Goal: Task Accomplishment & Management: Use online tool/utility

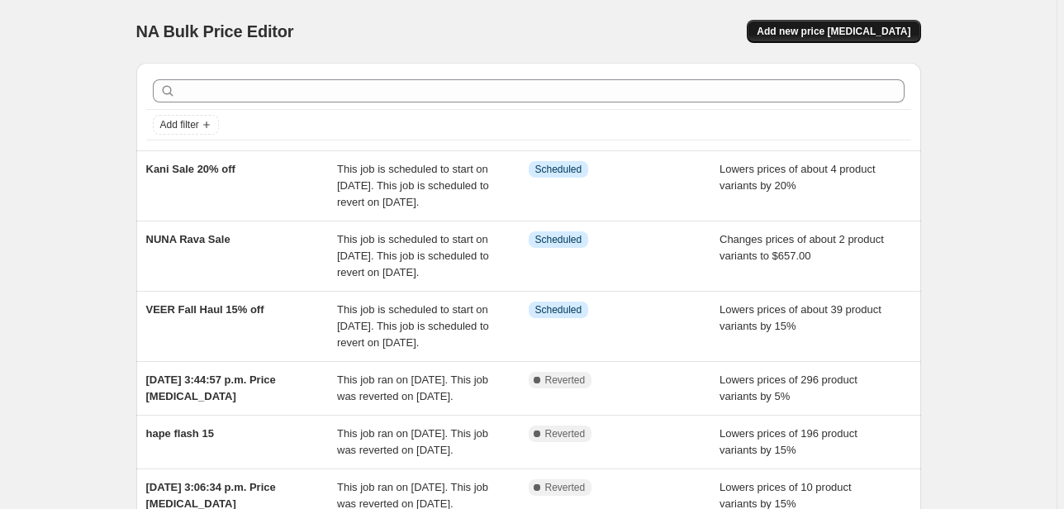
click at [855, 28] on span "Add new price [MEDICAL_DATA]" at bounding box center [833, 31] width 154 height 13
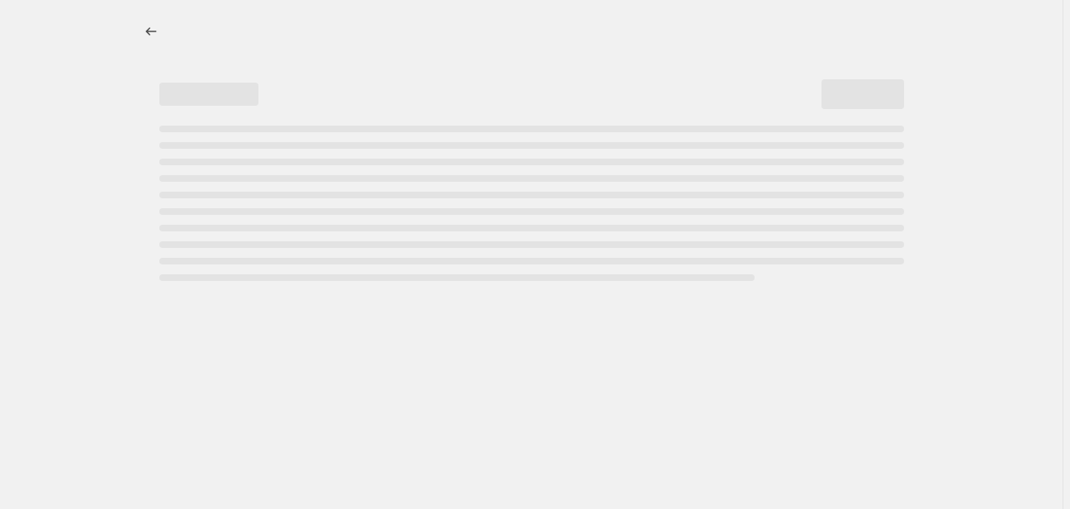
select select "percentage"
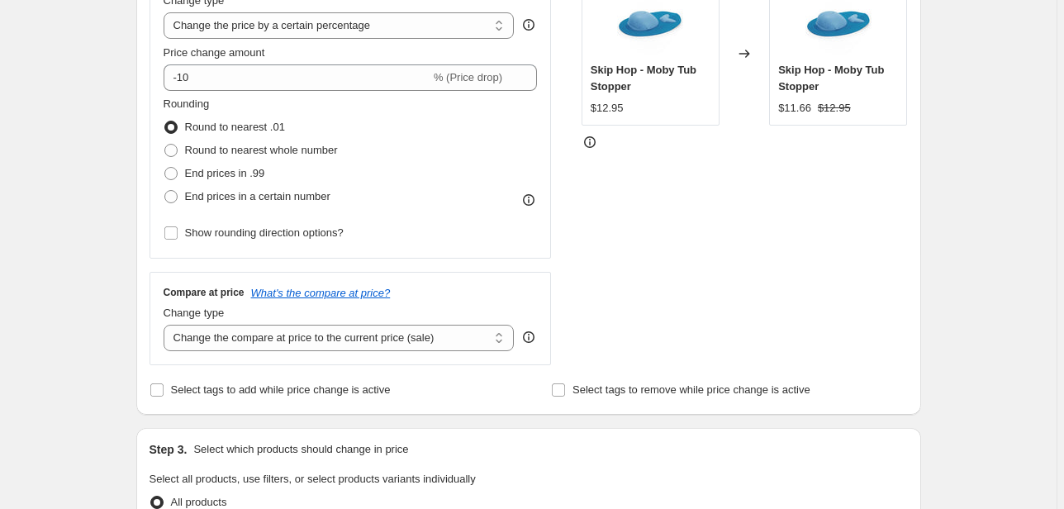
scroll to position [66, 0]
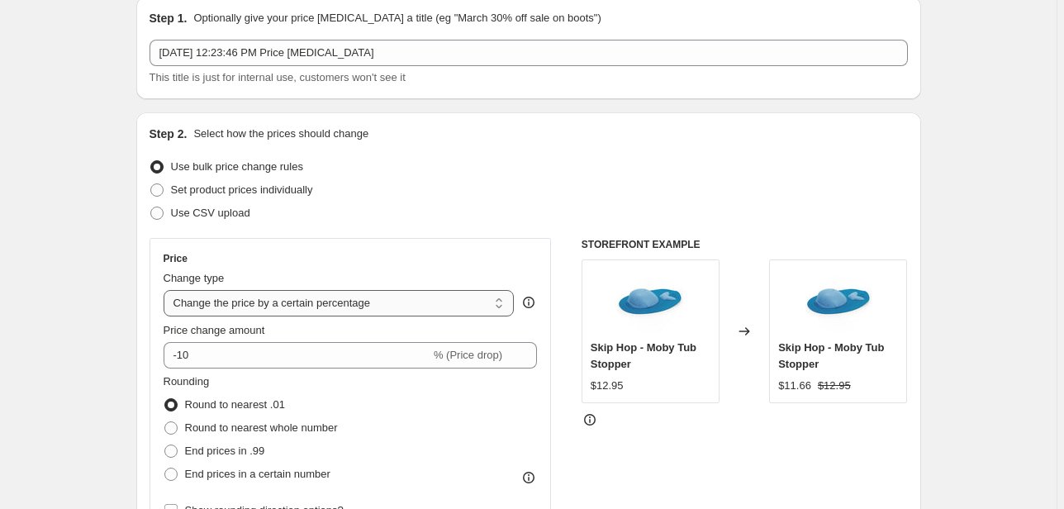
click at [309, 304] on select "Change the price to a certain amount Change the price by a certain amount Chang…" at bounding box center [338, 303] width 351 height 26
click at [264, 191] on span "Set product prices individually" at bounding box center [242, 189] width 142 height 12
click at [151, 184] on input "Set product prices individually" at bounding box center [150, 183] width 1 height 1
radio input "true"
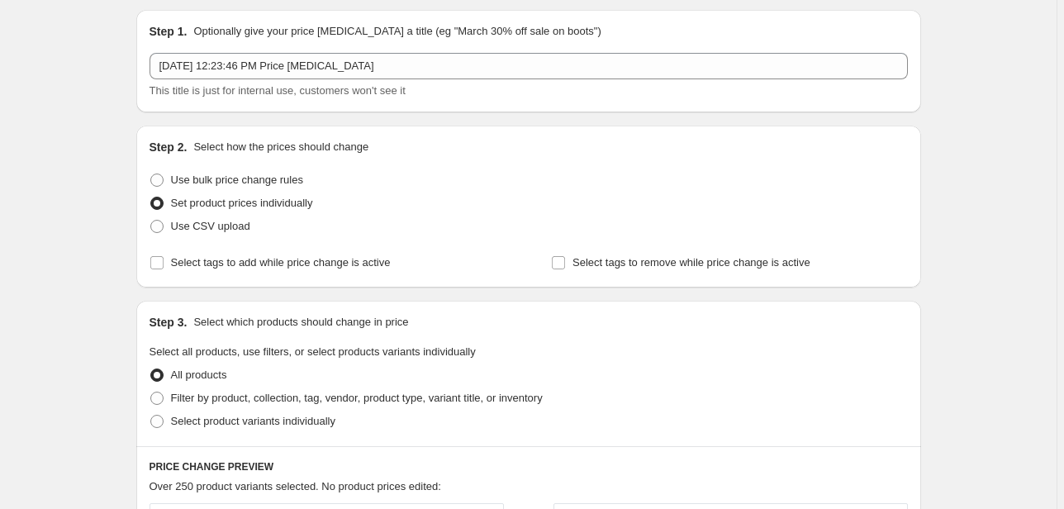
scroll to position [0, 0]
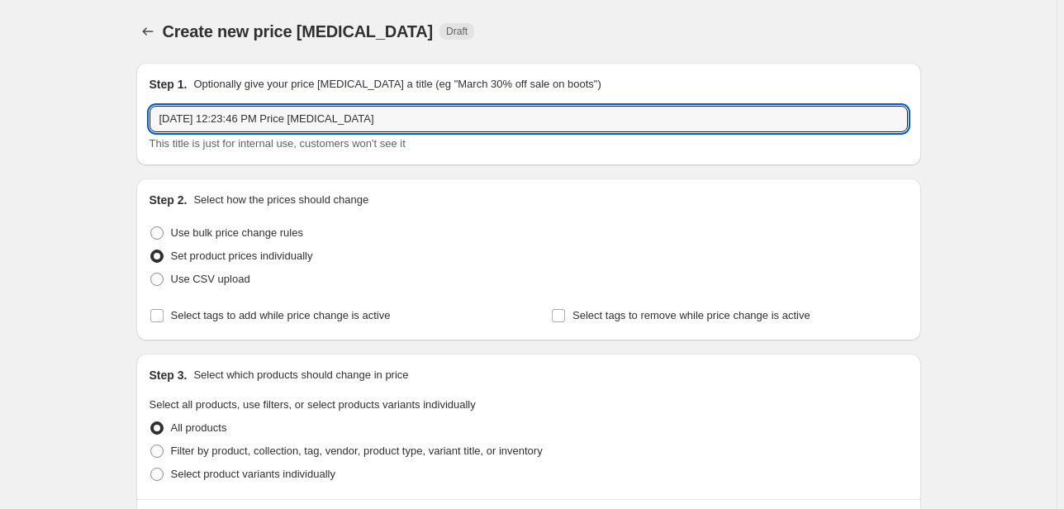
drag, startPoint x: 399, startPoint y: 119, endPoint x: 140, endPoint y: 103, distance: 258.9
click at [140, 103] on div "Step 1. Optionally give your price [MEDICAL_DATA] a title (eg "March 30% off sa…" at bounding box center [528, 114] width 784 height 102
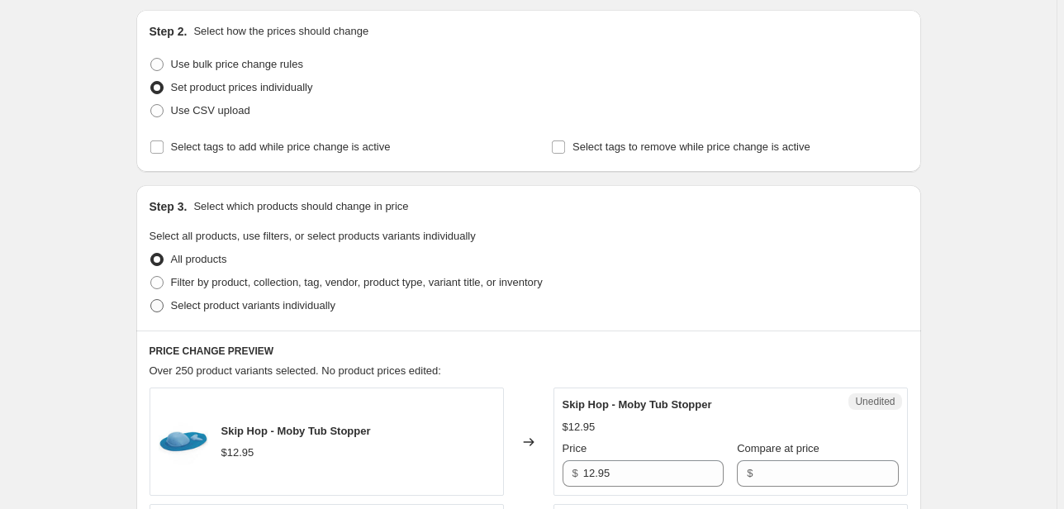
scroll to position [198, 0]
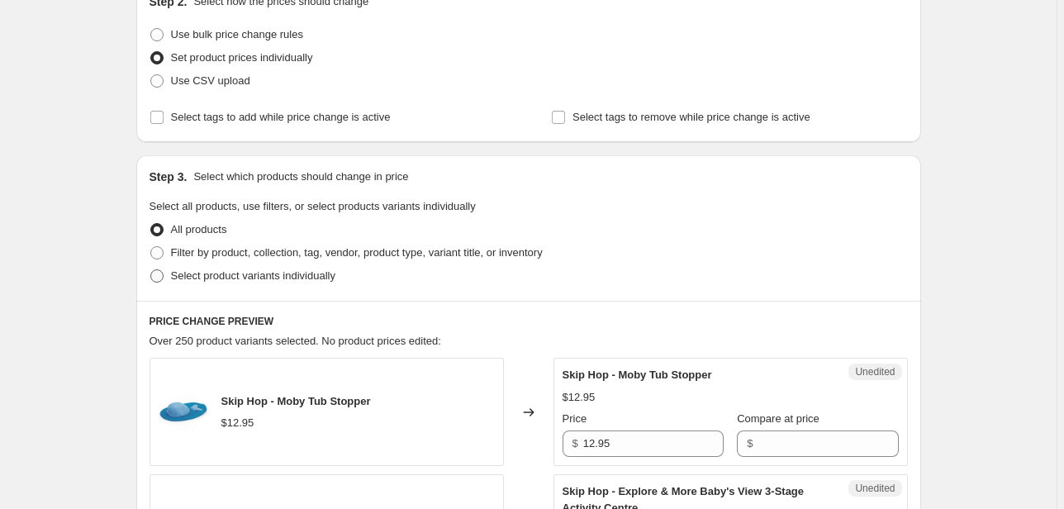
type input "Cybex Sale Carseats"
click at [222, 277] on span "Select product variants individually" at bounding box center [253, 275] width 164 height 12
click at [151, 270] on input "Select product variants individually" at bounding box center [150, 269] width 1 height 1
radio input "true"
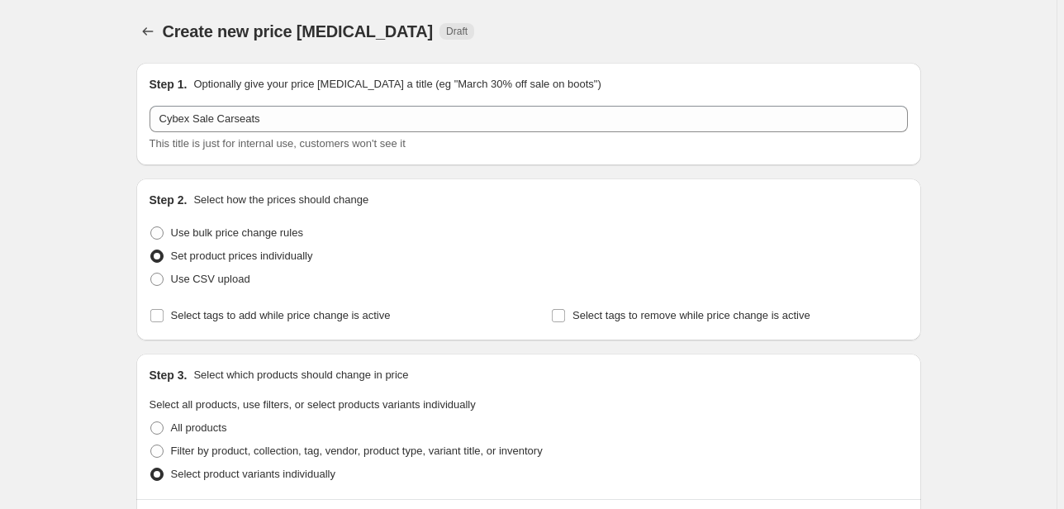
scroll to position [358, 0]
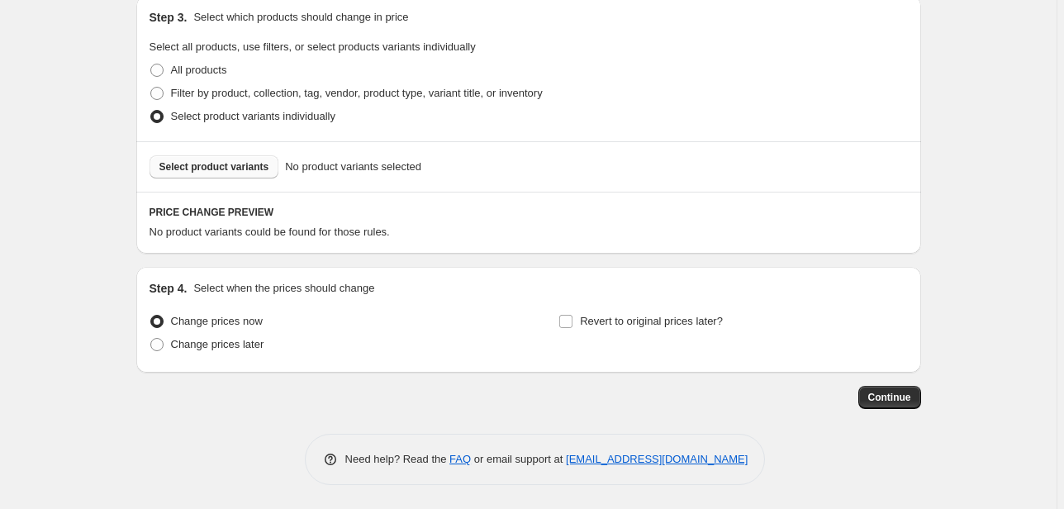
click at [217, 162] on span "Select product variants" at bounding box center [214, 166] width 110 height 13
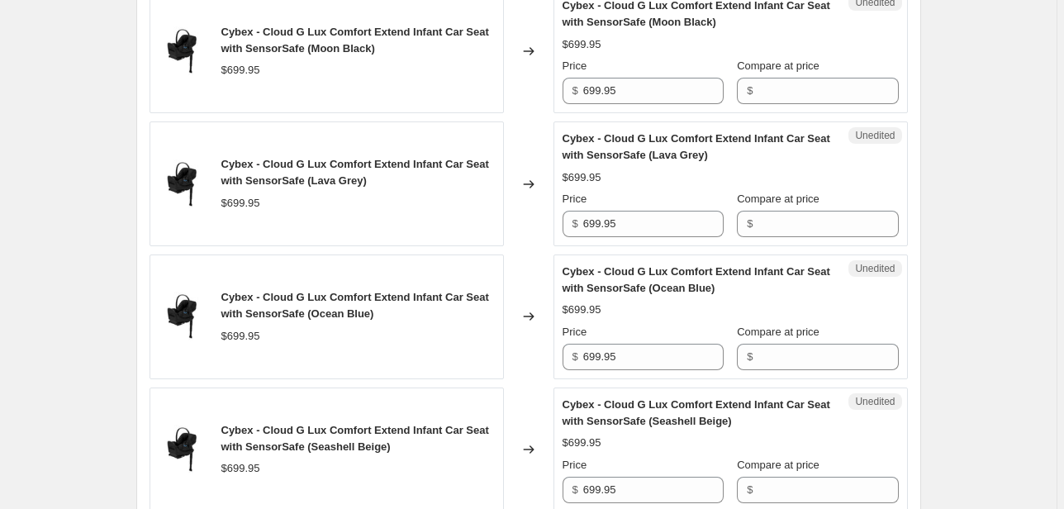
scroll to position [556, 0]
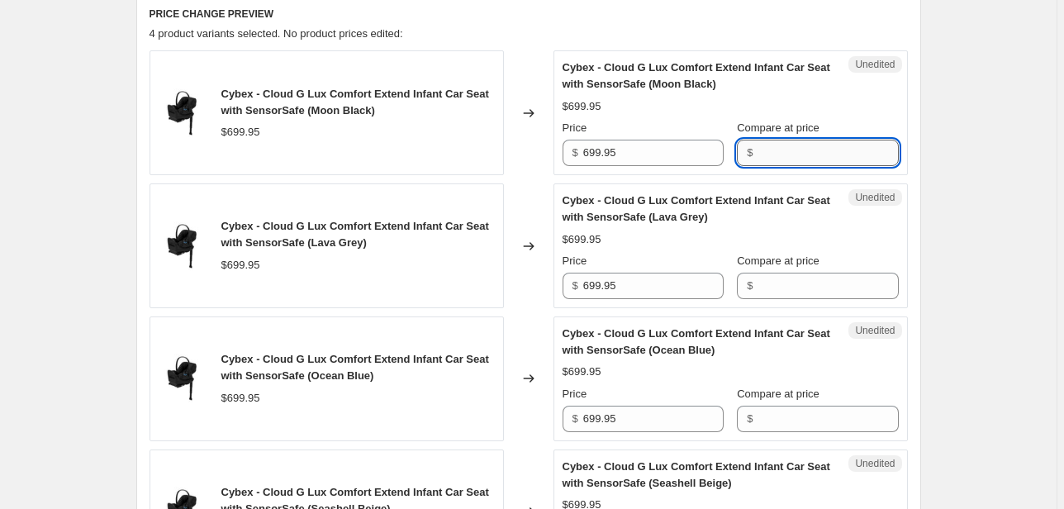
click at [779, 149] on input "Compare at price" at bounding box center [827, 153] width 140 height 26
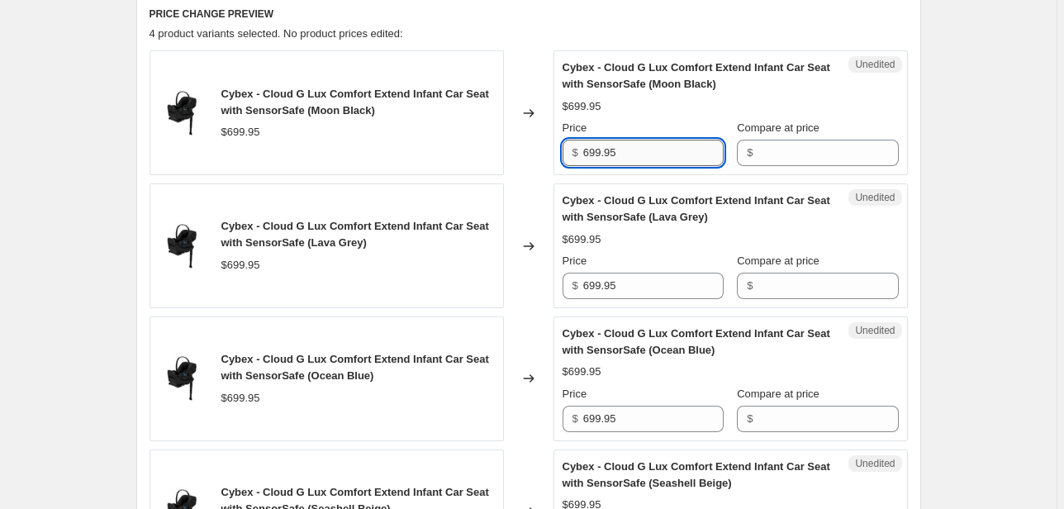
click at [652, 151] on input "699.95" at bounding box center [653, 153] width 140 height 26
drag, startPoint x: 623, startPoint y: 154, endPoint x: 573, endPoint y: 153, distance: 50.4
click at [573, 153] on div "$ 699.95" at bounding box center [642, 153] width 161 height 26
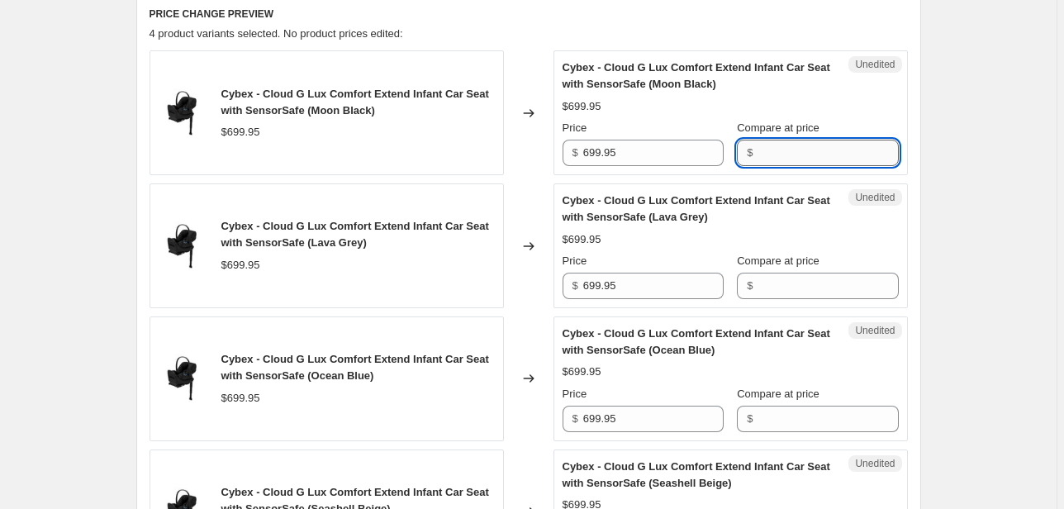
click at [815, 159] on input "Compare at price" at bounding box center [827, 153] width 140 height 26
paste input "699.95"
type input "699.95"
click at [779, 284] on input "Compare at price" at bounding box center [827, 285] width 140 height 26
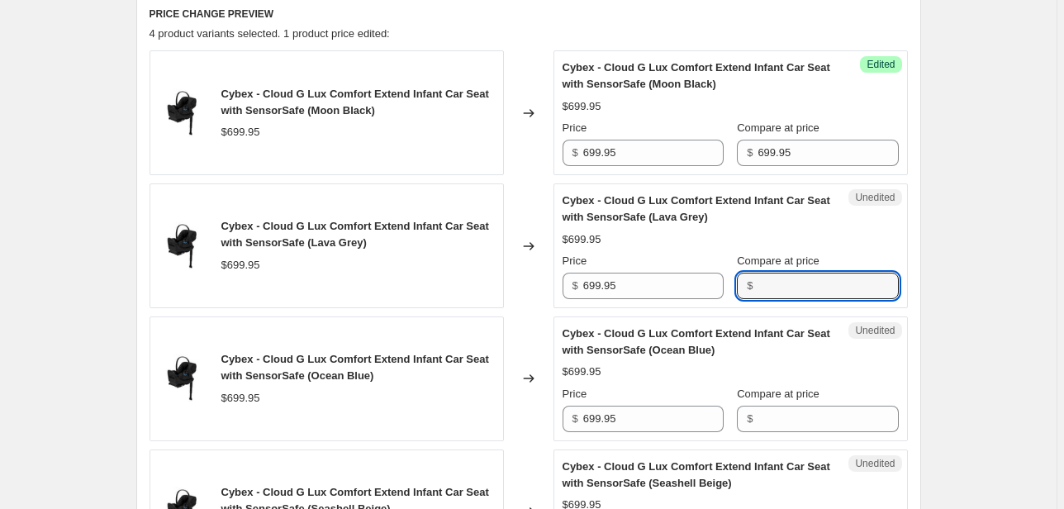
paste input "699.95"
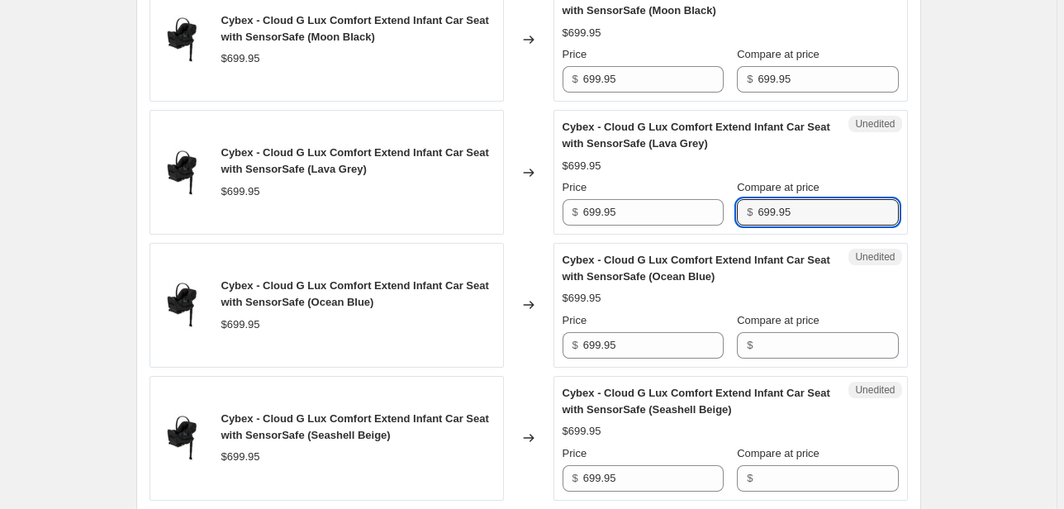
scroll to position [754, 0]
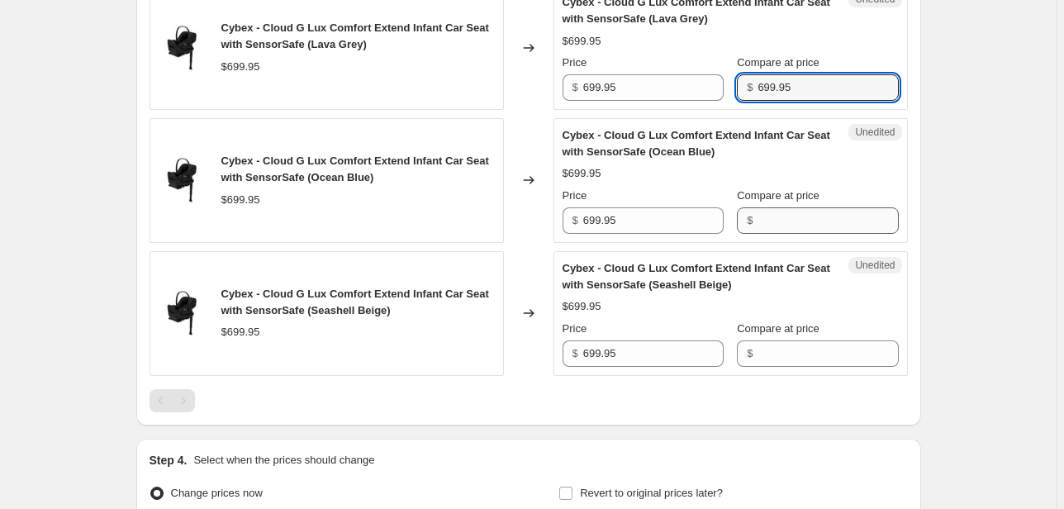
type input "699.95"
click at [788, 223] on input "Compare at price" at bounding box center [827, 220] width 140 height 26
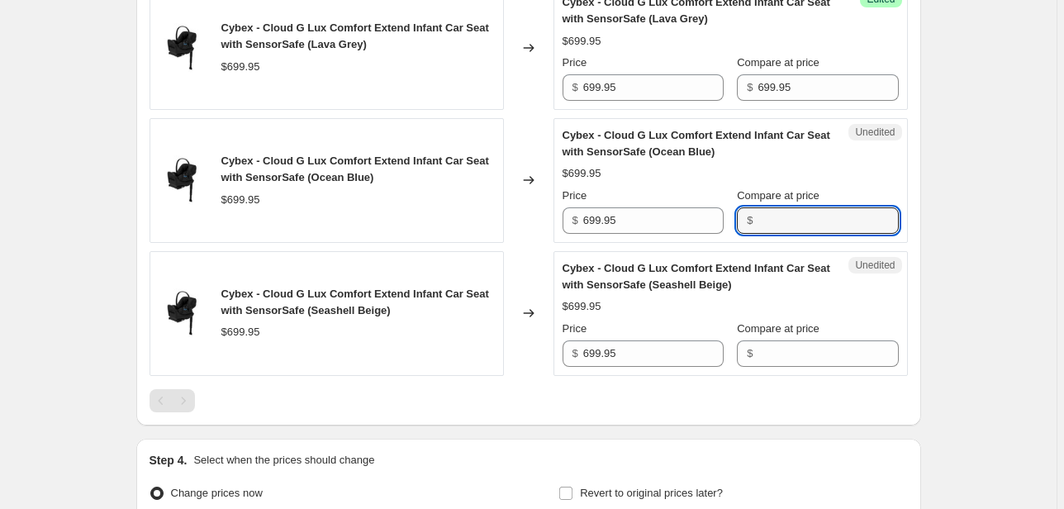
paste input "699.95"
type input "699.95"
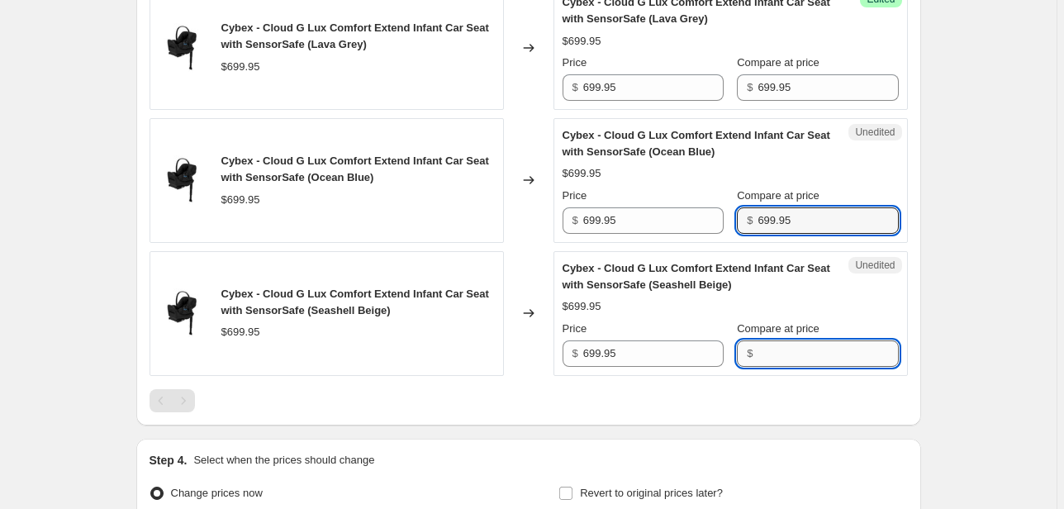
click at [795, 346] on input "Compare at price" at bounding box center [827, 353] width 140 height 26
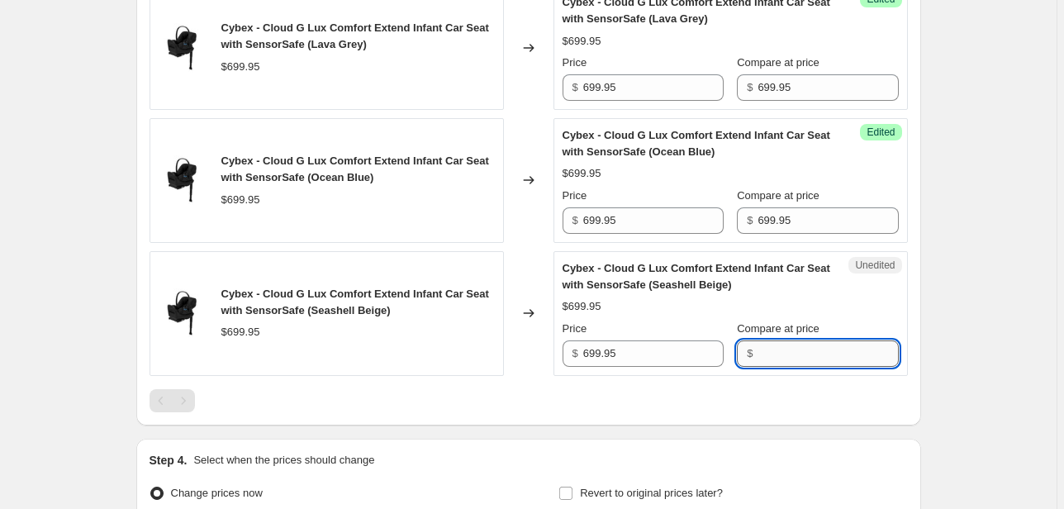
paste input "699.95"
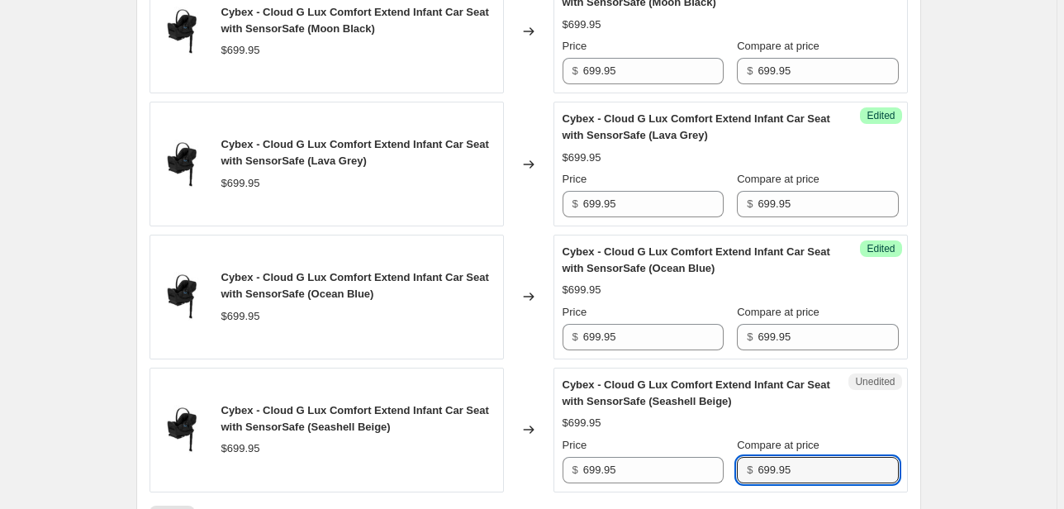
scroll to position [490, 0]
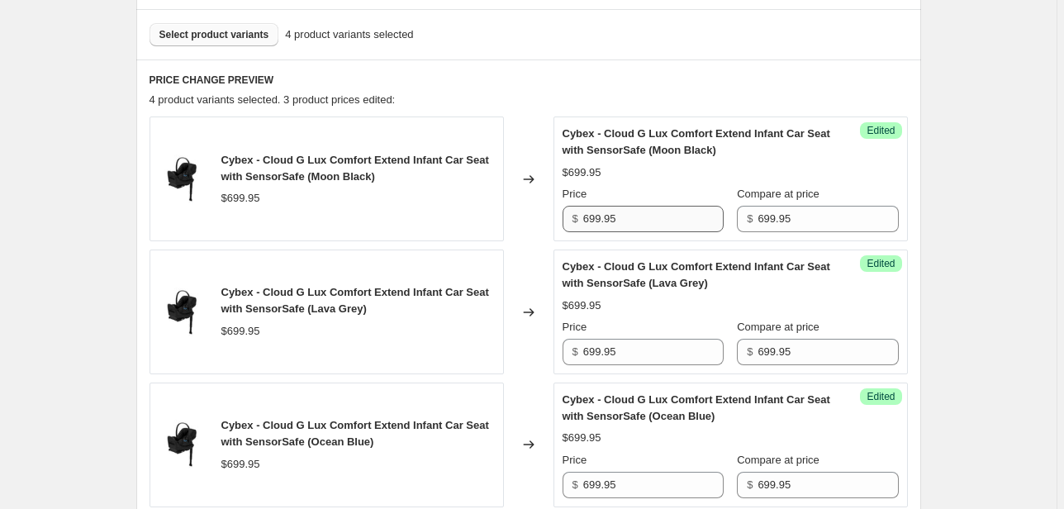
type input "699.95"
drag, startPoint x: 641, startPoint y: 218, endPoint x: 553, endPoint y: 209, distance: 88.0
click at [553, 209] on div "Cybex - Cloud G Lux Comfort Extend Infant Car Seat with SensorSafe (Moon Black)…" at bounding box center [528, 178] width 758 height 125
drag, startPoint x: 641, startPoint y: 223, endPoint x: 528, endPoint y: 212, distance: 112.8
click at [528, 212] on div "Cybex - Cloud G Lux Comfort Extend Infant Car Seat with SensorSafe (Moon Black)…" at bounding box center [528, 178] width 758 height 125
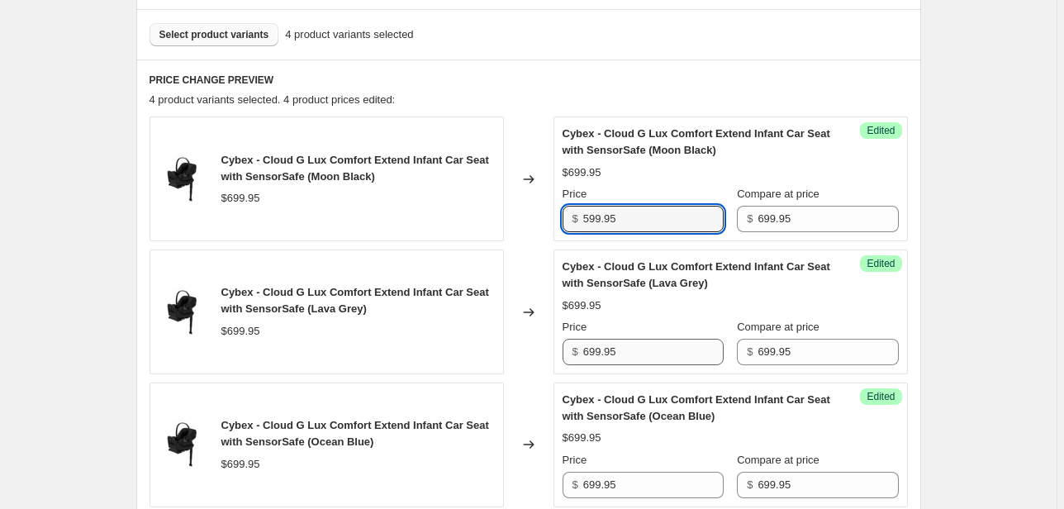
type input "599.95"
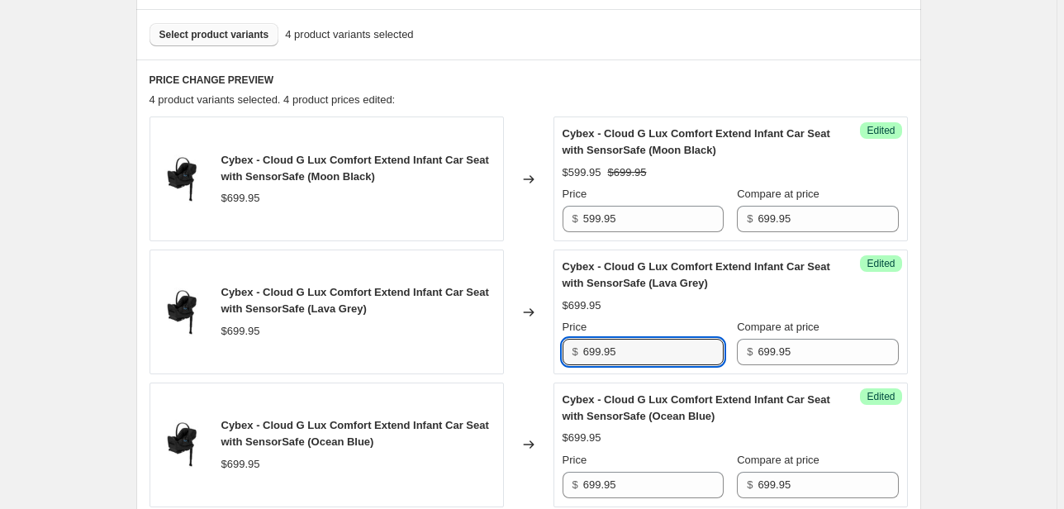
drag, startPoint x: 654, startPoint y: 355, endPoint x: 585, endPoint y: 400, distance: 81.8
click at [521, 352] on div "Cybex - Cloud G Lux Comfort Extend Infant Car Seat with SensorSafe (Lava Grey) …" at bounding box center [528, 311] width 758 height 125
paste input "5"
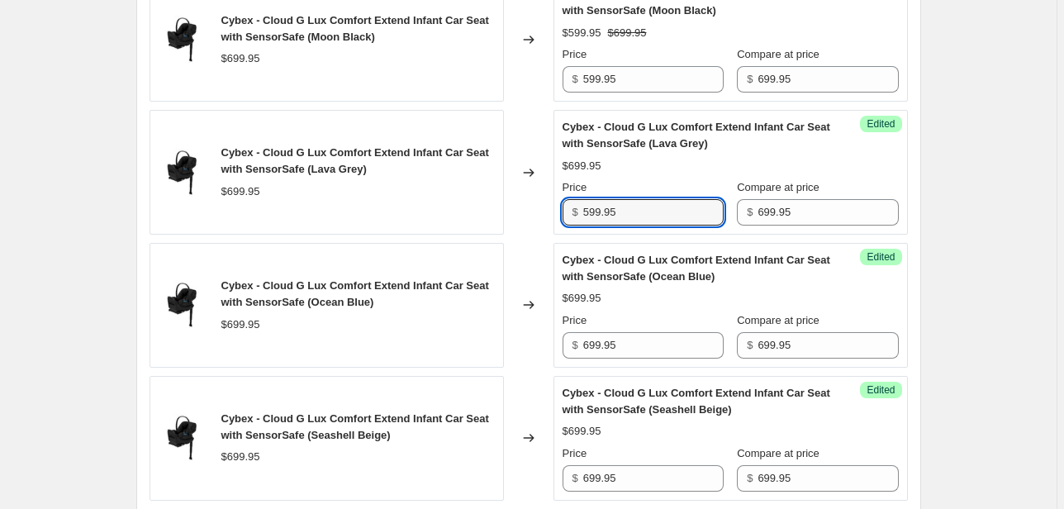
scroll to position [688, 0]
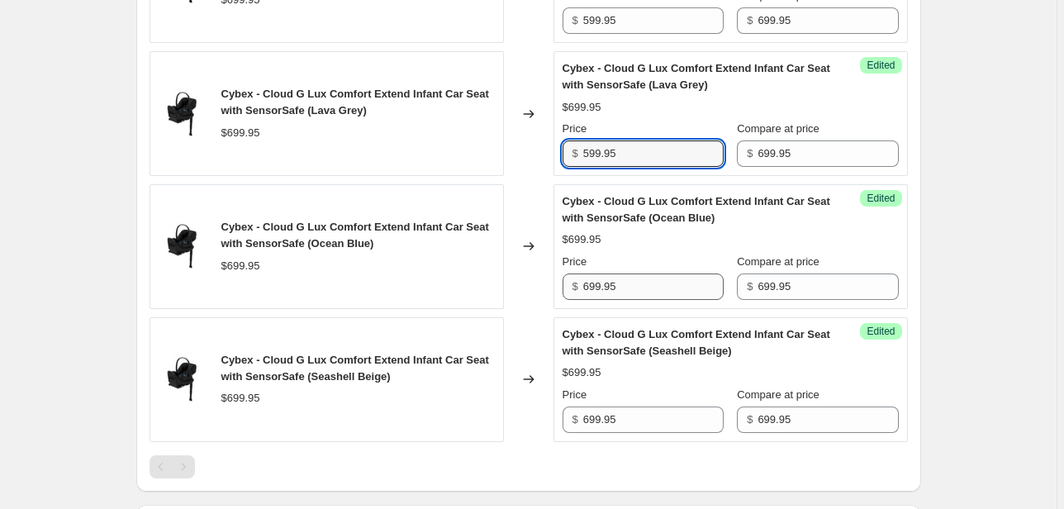
type input "599.95"
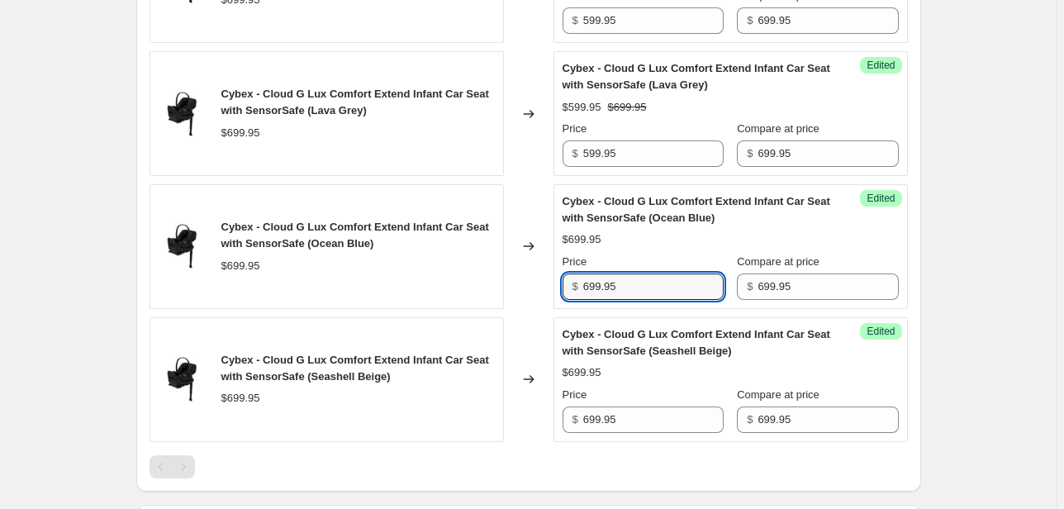
drag, startPoint x: 618, startPoint y: 277, endPoint x: 555, endPoint y: 274, distance: 62.8
click at [552, 272] on div "Cybex - Cloud G Lux Comfort Extend Infant Car Seat with SensorSafe (Ocean Blue)…" at bounding box center [528, 246] width 758 height 125
paste input "5"
type input "599.95"
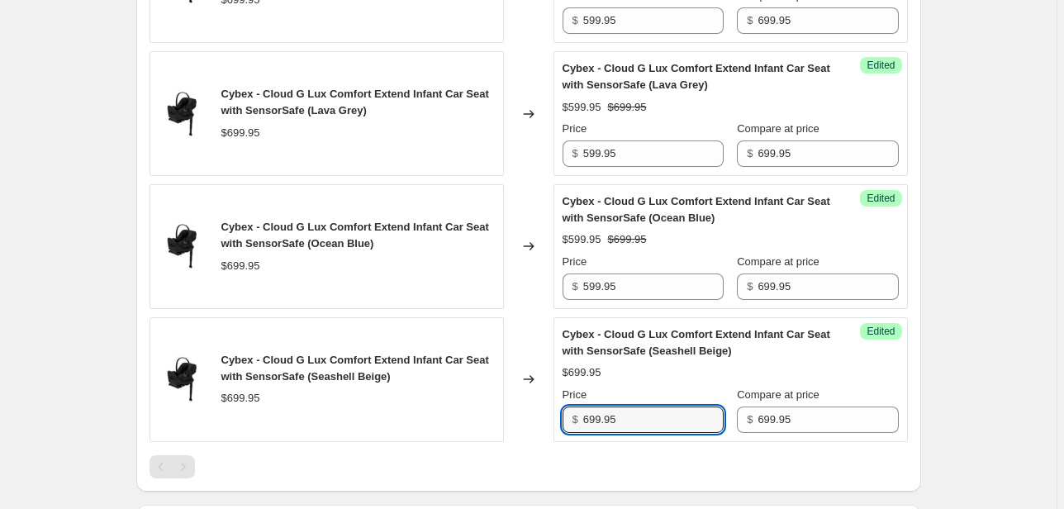
drag, startPoint x: 624, startPoint y: 412, endPoint x: 563, endPoint y: 410, distance: 61.1
click at [562, 410] on div "Success Edited Cybex - Cloud G Lux Comfort Extend Infant Car Seat with SensorSa…" at bounding box center [730, 379] width 354 height 125
paste input "5"
type input "599.95"
click at [945, 319] on div "Create new price [MEDICAL_DATA]. This page is ready Create new price [MEDICAL_D…" at bounding box center [528, 29] width 1056 height 1435
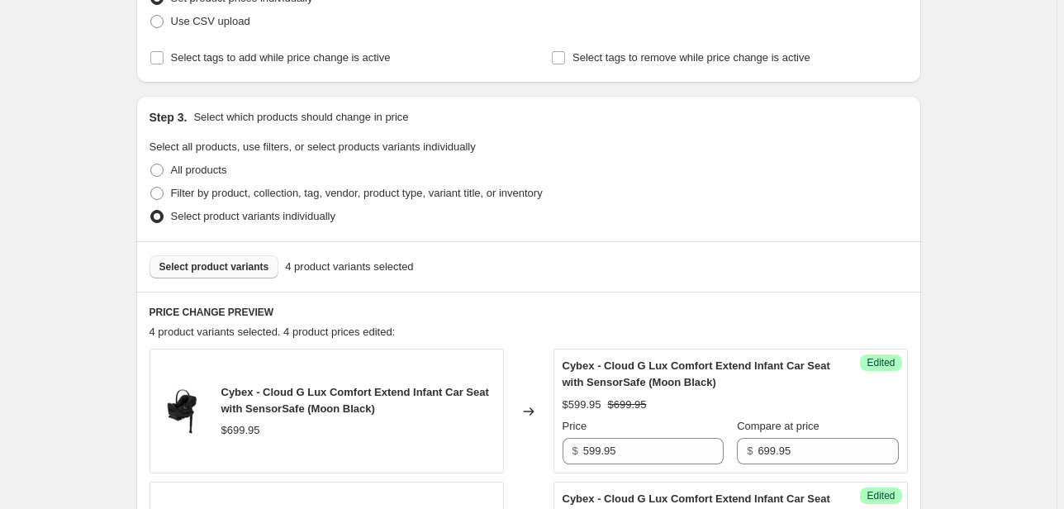
scroll to position [131, 0]
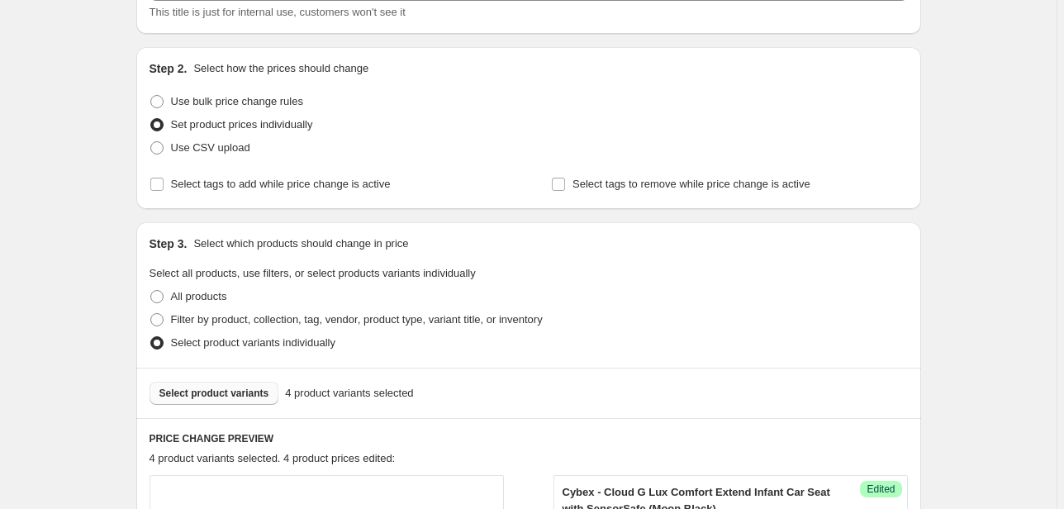
click at [225, 386] on span "Select product variants" at bounding box center [214, 392] width 110 height 13
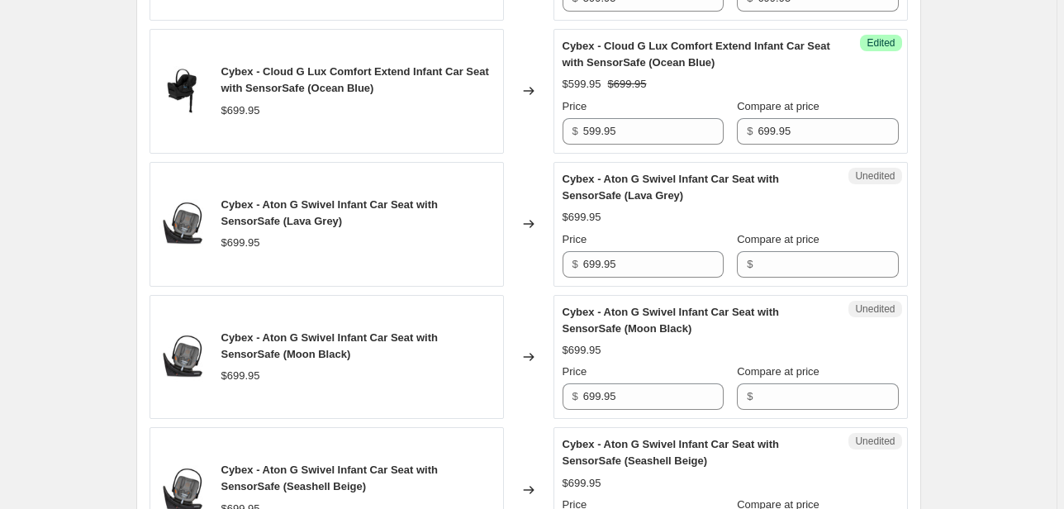
scroll to position [990, 0]
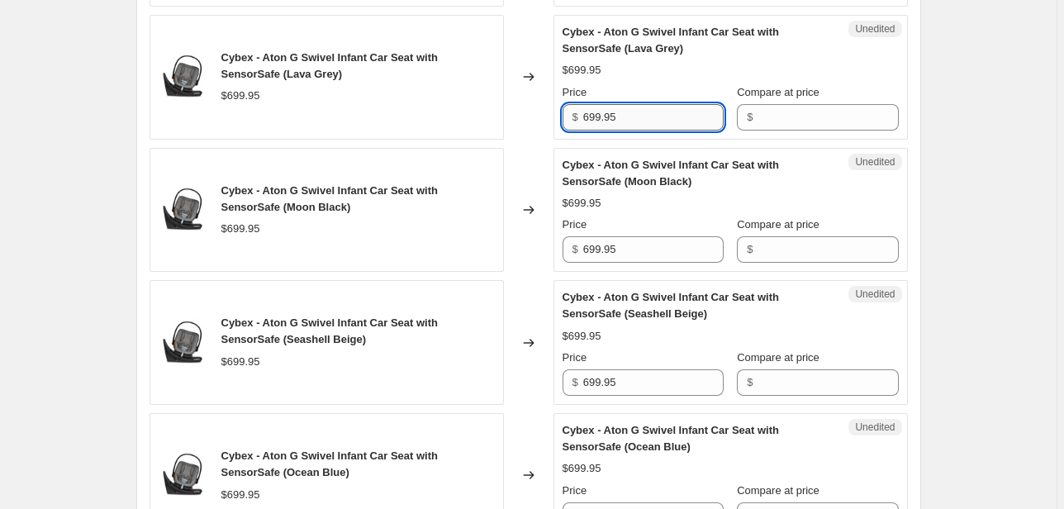
click at [637, 104] on input "699.95" at bounding box center [653, 117] width 140 height 26
drag, startPoint x: 635, startPoint y: 114, endPoint x: 557, endPoint y: 109, distance: 78.6
click at [557, 109] on div "Unedited Cybex - Aton G Swivel Infant Car Seat with SensorSafe (Lava Grey) $699…" at bounding box center [730, 77] width 354 height 125
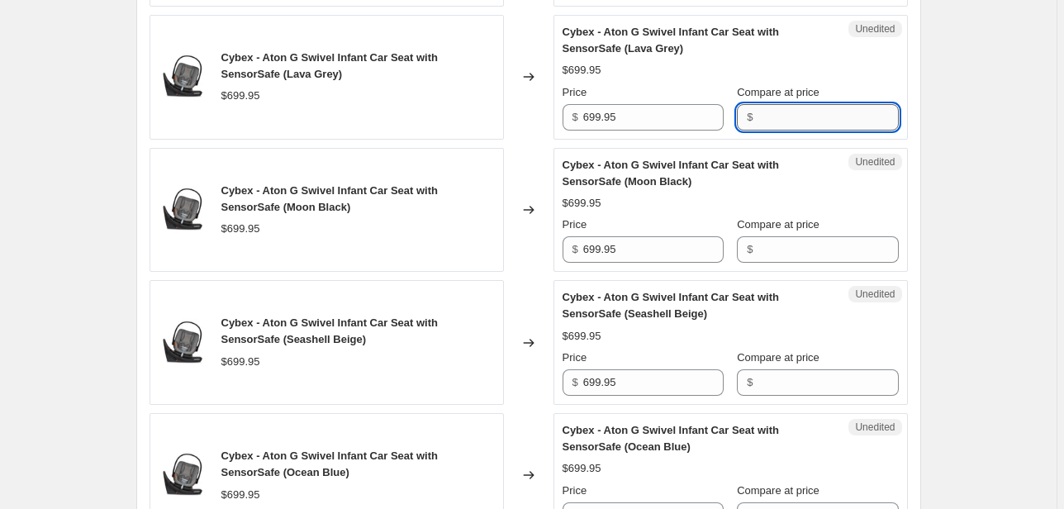
click at [816, 116] on input "Compare at price" at bounding box center [827, 117] width 140 height 26
paste input "699.95"
type input "699.95"
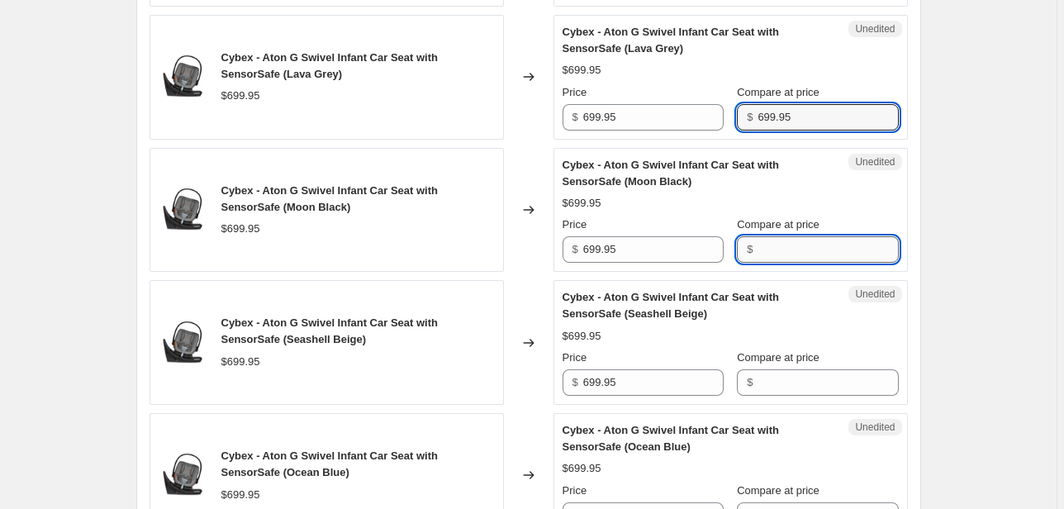
click at [796, 247] on input "Compare at price" at bounding box center [827, 249] width 140 height 26
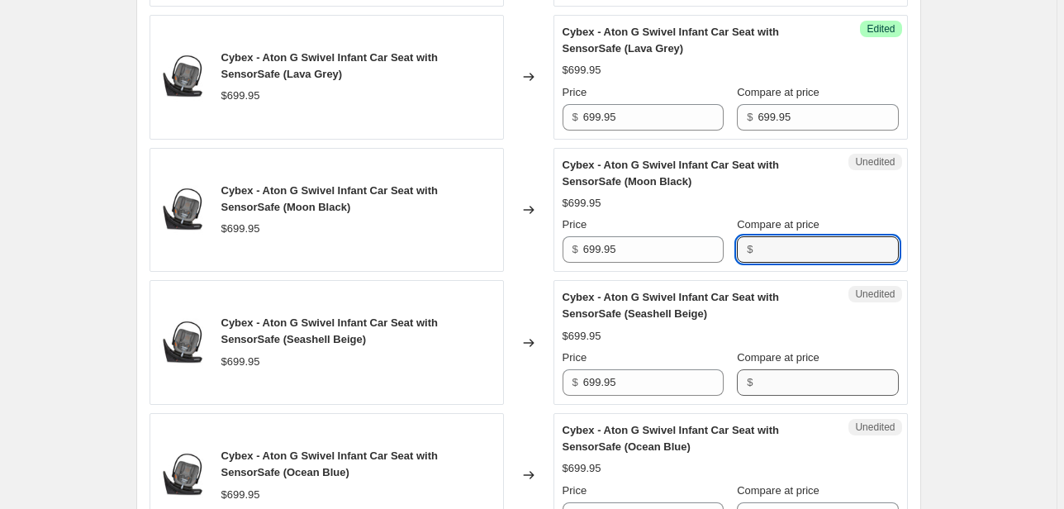
paste input "699.95"
type input "699.95"
click at [789, 372] on input "Compare at price" at bounding box center [827, 382] width 140 height 26
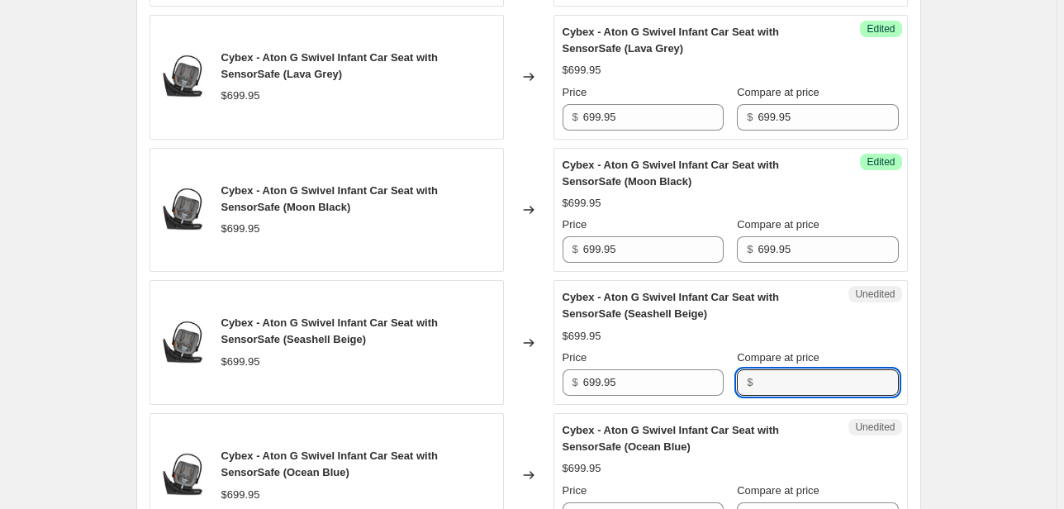
paste input "699.95"
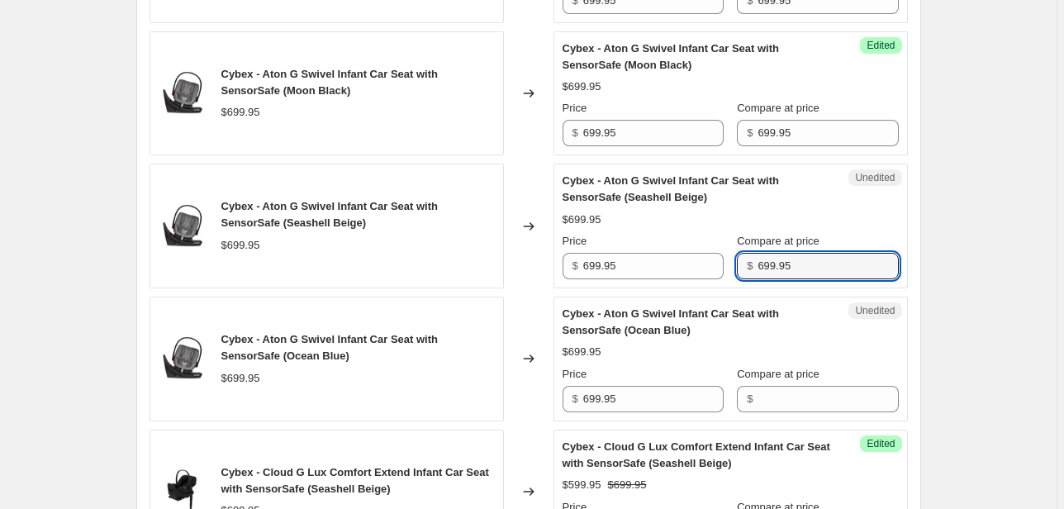
scroll to position [1254, 0]
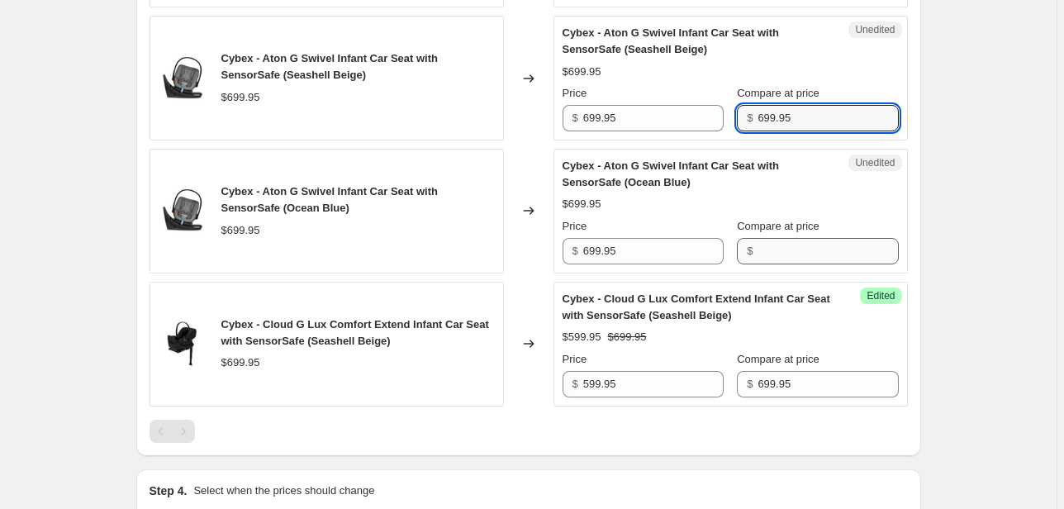
type input "699.95"
click at [799, 244] on input "Compare at price" at bounding box center [827, 251] width 140 height 26
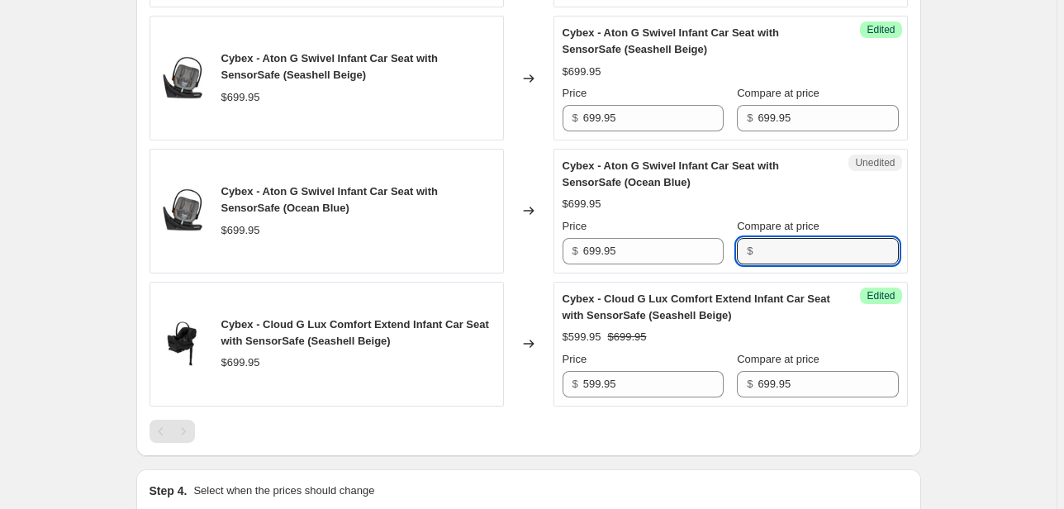
paste input "699.95"
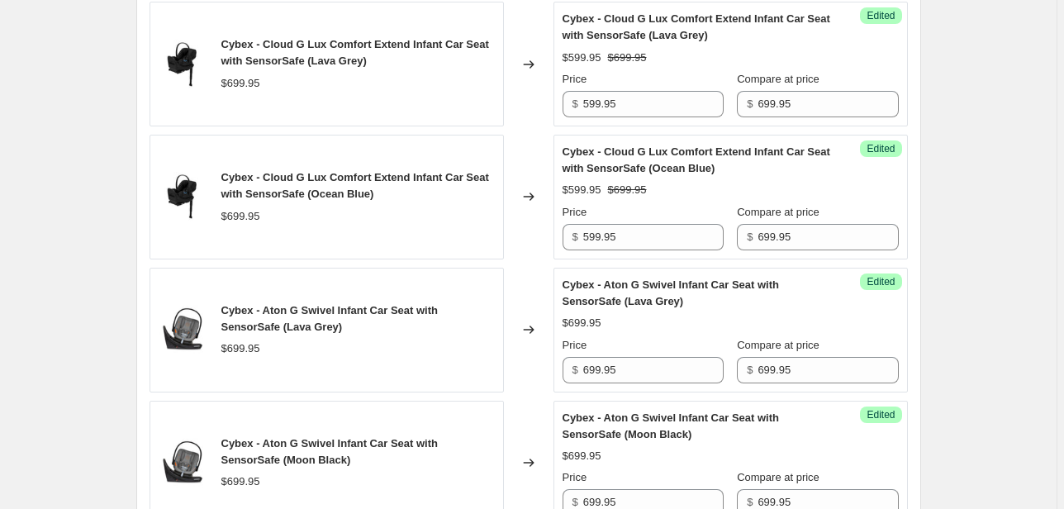
scroll to position [858, 0]
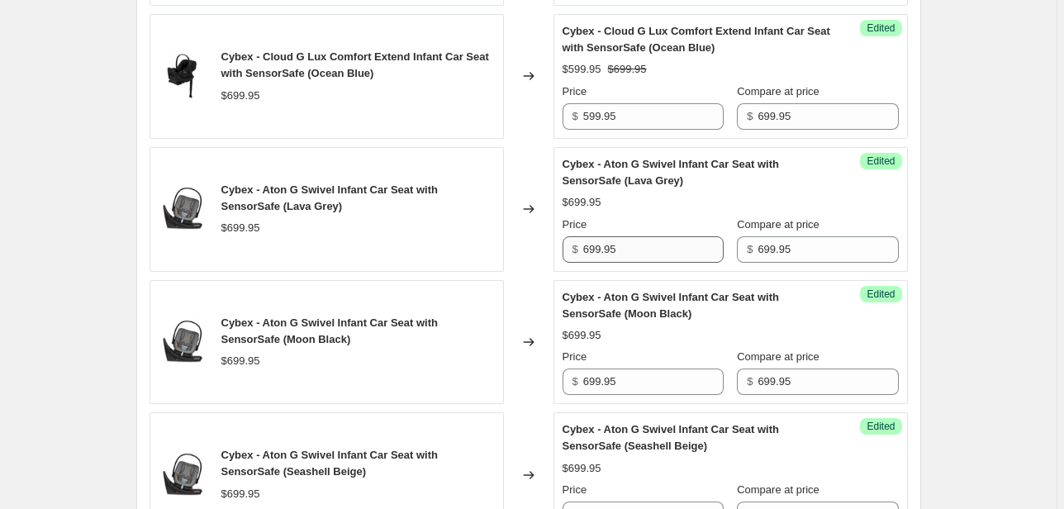
type input "699.95"
drag, startPoint x: 606, startPoint y: 249, endPoint x: 580, endPoint y: 247, distance: 25.7
click at [580, 247] on div "$ 699.95" at bounding box center [642, 249] width 161 height 26
drag, startPoint x: 619, startPoint y: 250, endPoint x: 565, endPoint y: 247, distance: 54.6
click at [565, 247] on div "$ 599.95" at bounding box center [642, 249] width 161 height 26
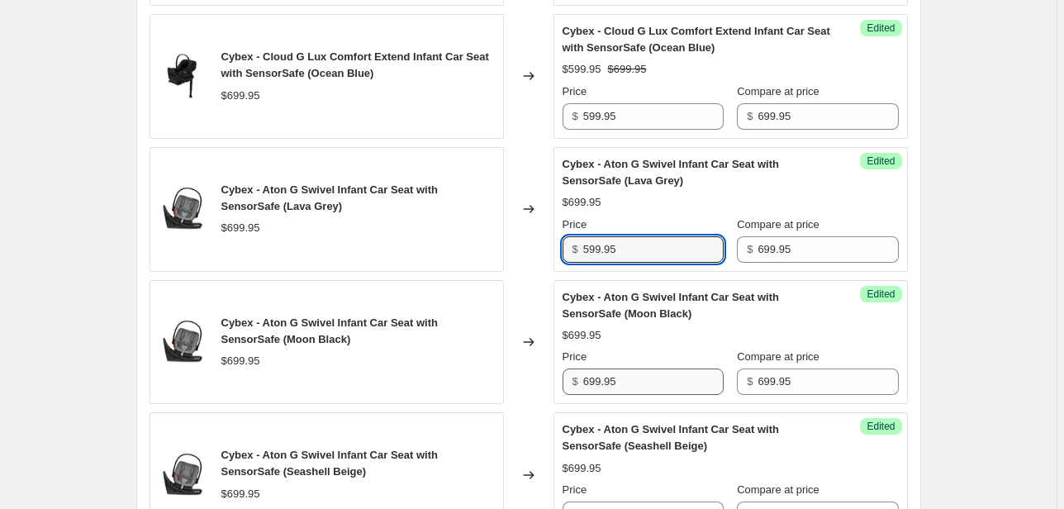
type input "599.95"
drag, startPoint x: 634, startPoint y: 380, endPoint x: 504, endPoint y: 373, distance: 130.6
click at [506, 373] on div "Cybex - Aton G Swivel Infant Car Seat with SensorSafe (Moon Black) $699.95 Chan…" at bounding box center [528, 342] width 758 height 125
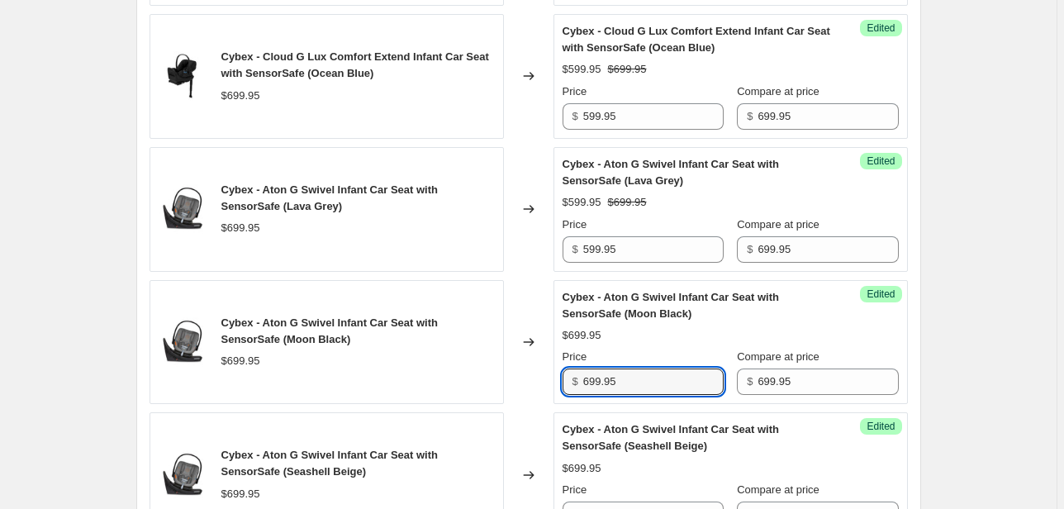
paste input "5"
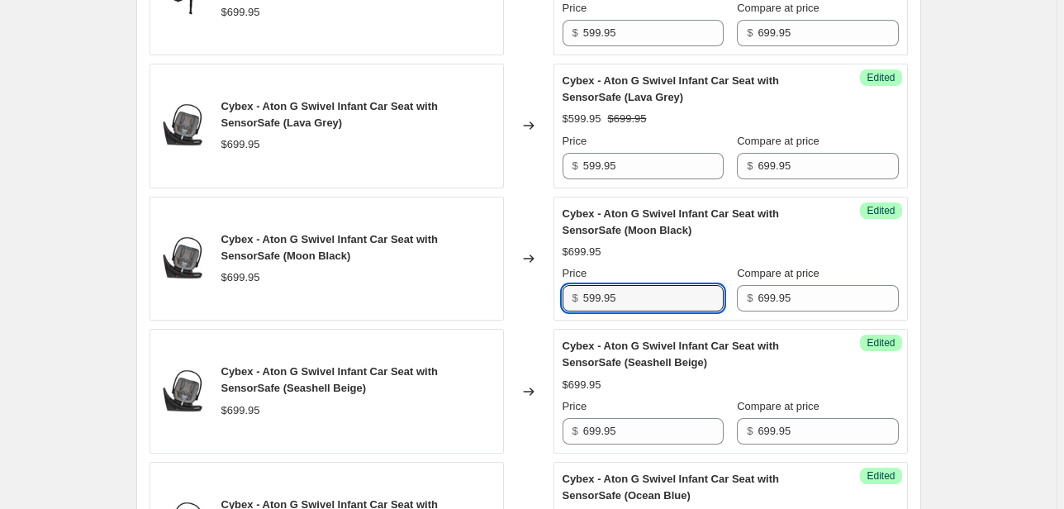
scroll to position [1056, 0]
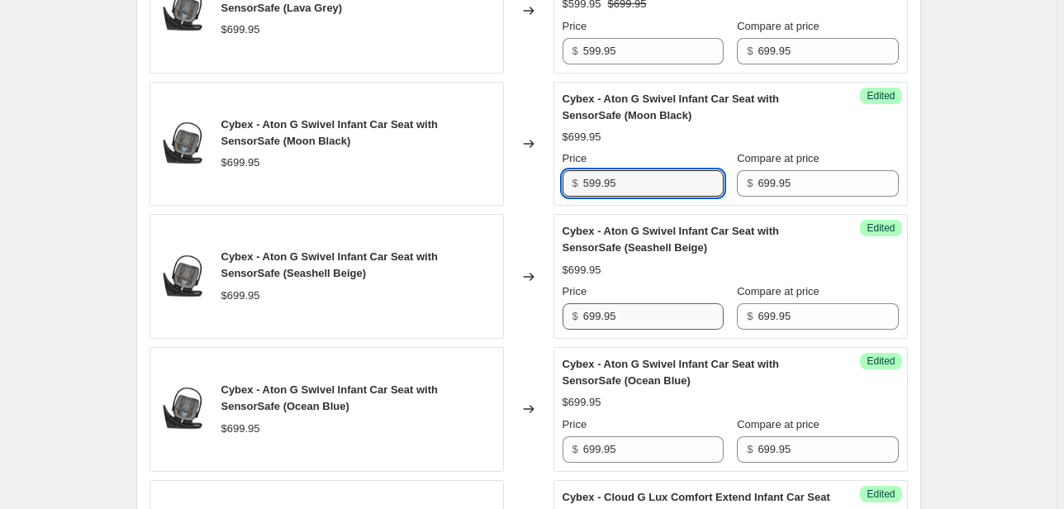
type input "599.95"
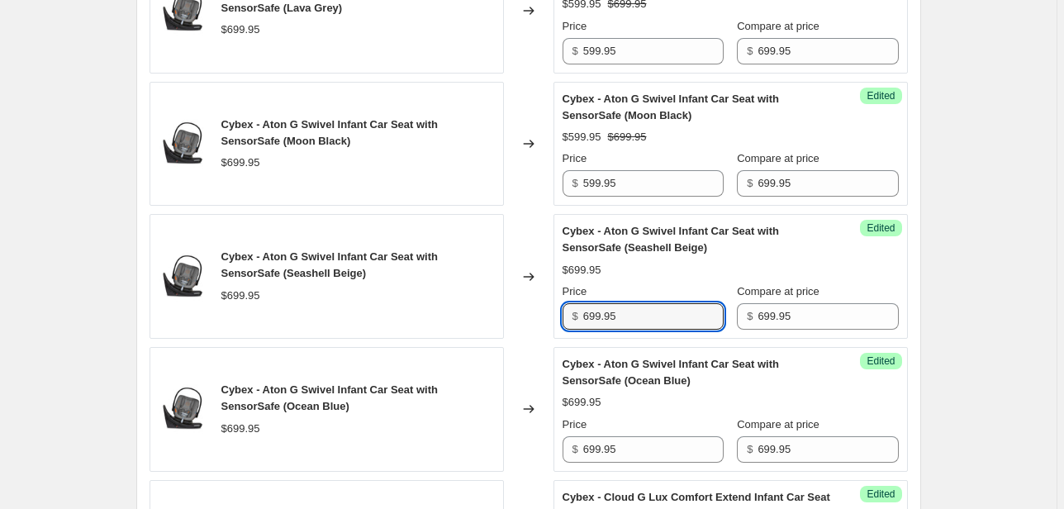
drag, startPoint x: 631, startPoint y: 323, endPoint x: 550, endPoint y: 309, distance: 82.1
click at [550, 309] on div "Cybex - Aton G Swivel Infant Car Seat with SensorSafe (Seashell Beige) $699.95 …" at bounding box center [528, 276] width 758 height 125
paste input "5"
type input "599.95"
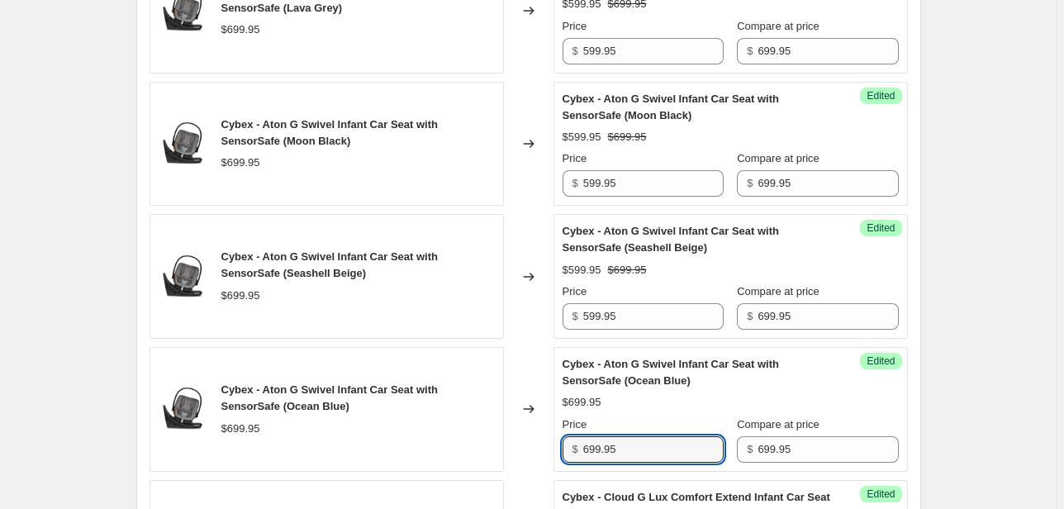
drag, startPoint x: 629, startPoint y: 444, endPoint x: 566, endPoint y: 427, distance: 65.9
click at [547, 434] on div "Cybex - Aton G Swivel Infant Car Seat with SensorSafe (Ocean Blue) $699.95 Chan…" at bounding box center [528, 409] width 758 height 125
paste input "5"
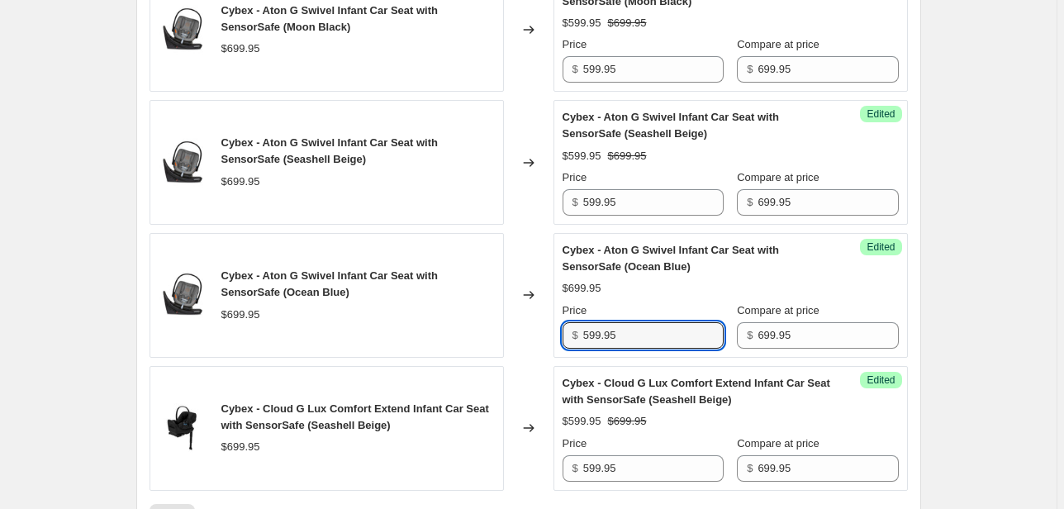
scroll to position [1254, 0]
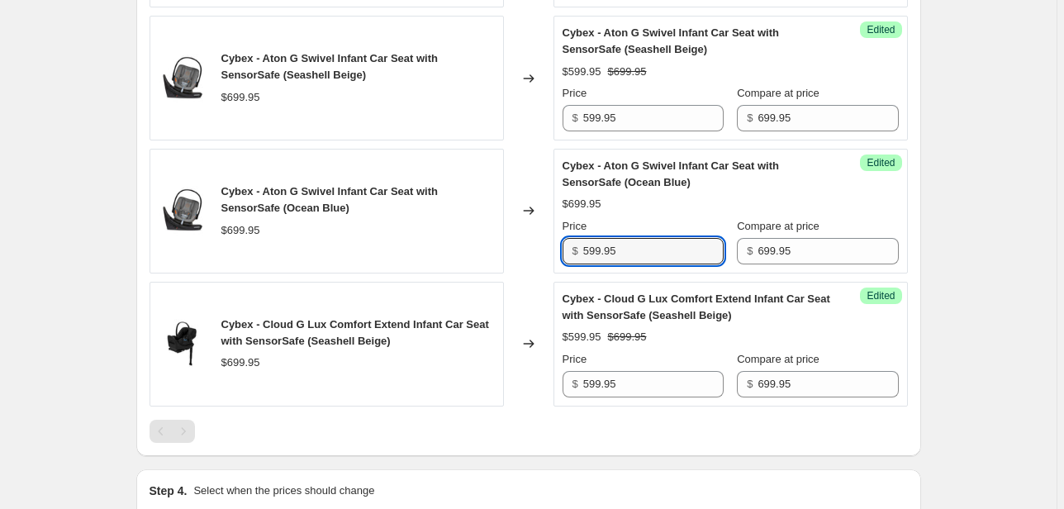
type input "599.95"
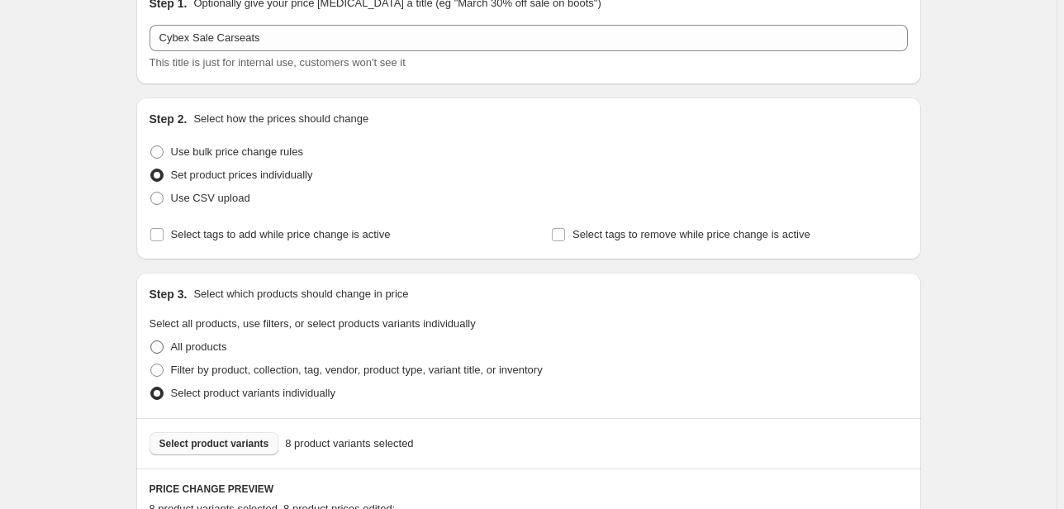
scroll to position [132, 0]
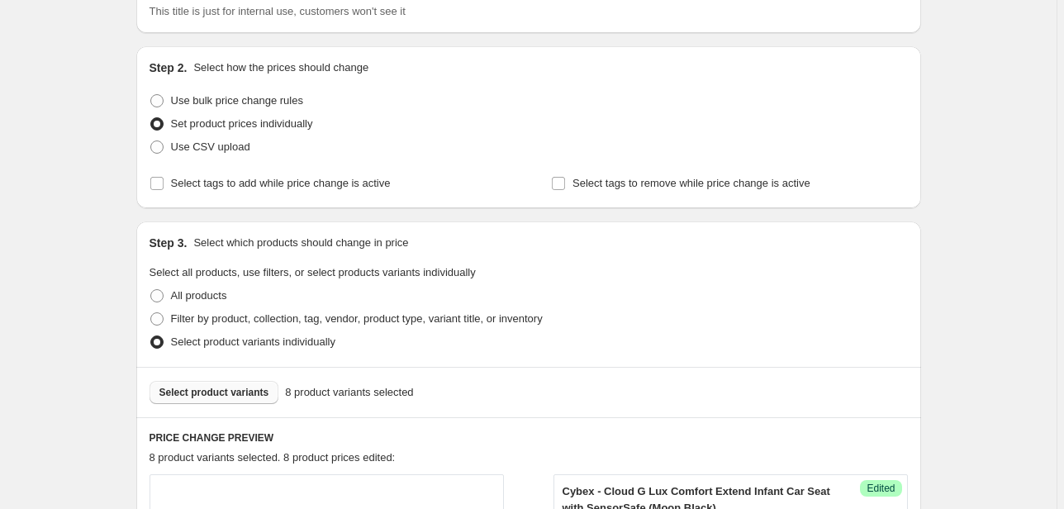
click at [208, 390] on span "Select product variants" at bounding box center [214, 392] width 110 height 13
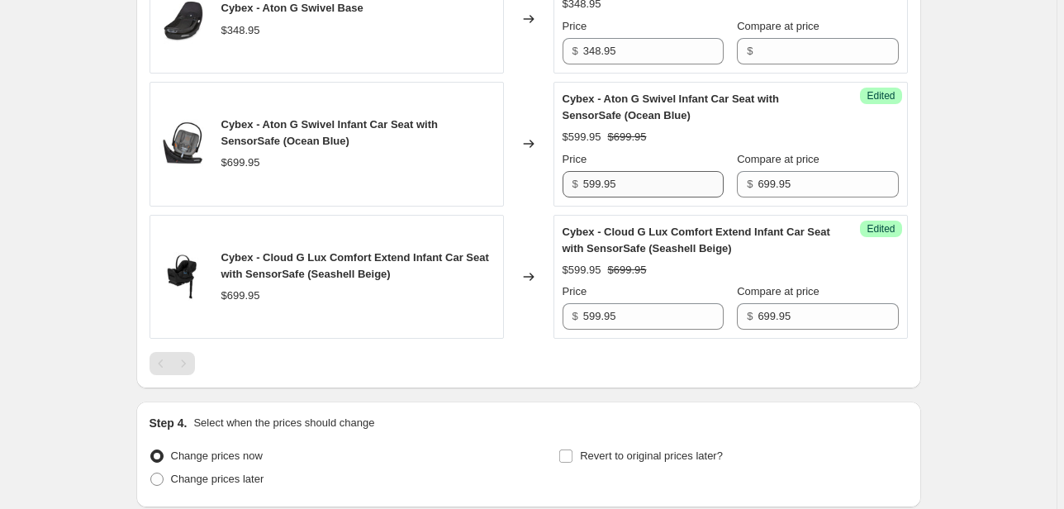
scroll to position [1305, 0]
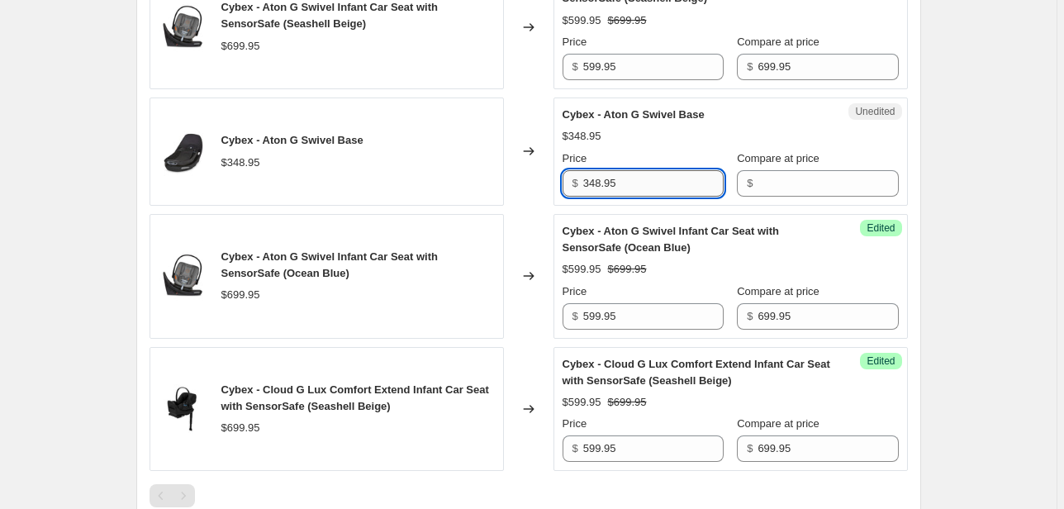
click at [625, 182] on input "348.95" at bounding box center [653, 183] width 140 height 26
drag, startPoint x: 602, startPoint y: 182, endPoint x: 554, endPoint y: 176, distance: 48.2
click at [554, 176] on div "Cybex - Aton G Swivel Base $348.95 Changed to Unedited Cybex - Aton G Swivel Ba…" at bounding box center [528, 151] width 758 height 108
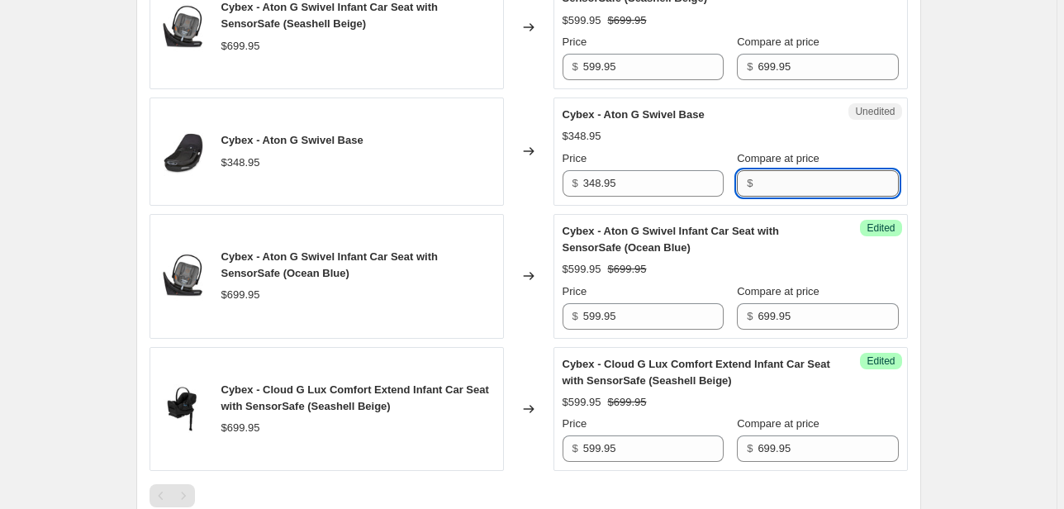
click at [782, 172] on input "Compare at price" at bounding box center [827, 183] width 140 height 26
paste input "348.95"
type input "348.95"
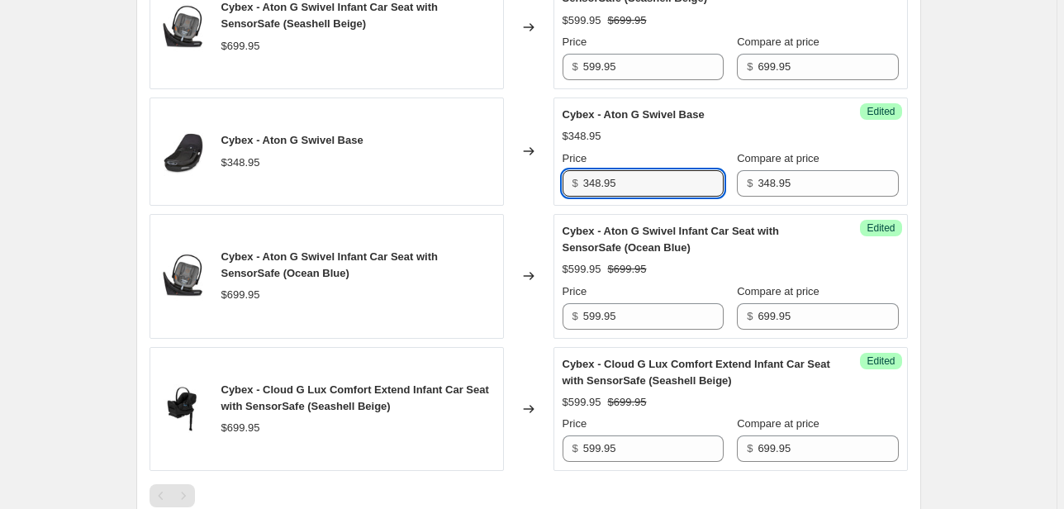
drag, startPoint x: 629, startPoint y: 186, endPoint x: 541, endPoint y: 186, distance: 88.4
click at [541, 186] on div "Cybex - Aton G Swivel Base $348.95 Changed to Success Edited Cybex - Aton G Swi…" at bounding box center [528, 151] width 758 height 108
type input "279.95"
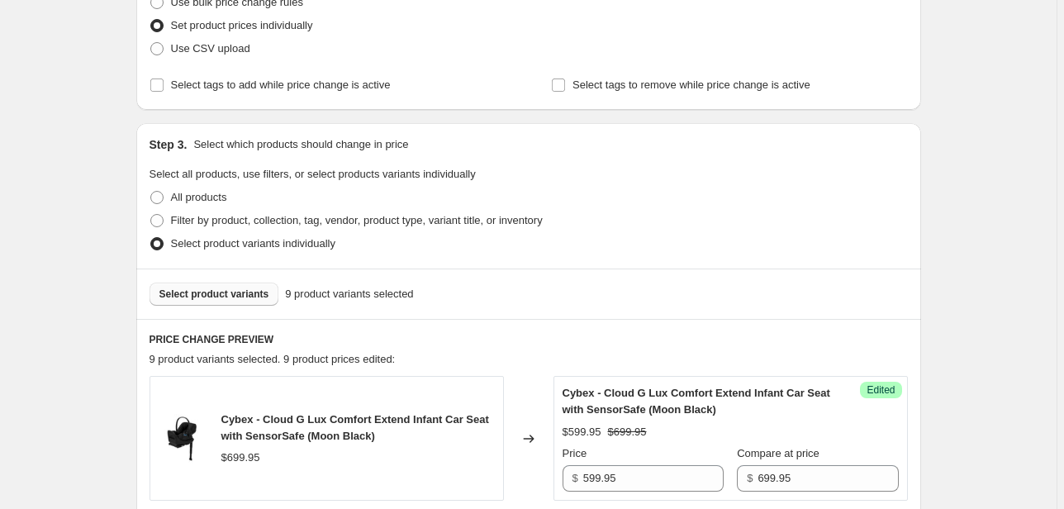
scroll to position [330, 0]
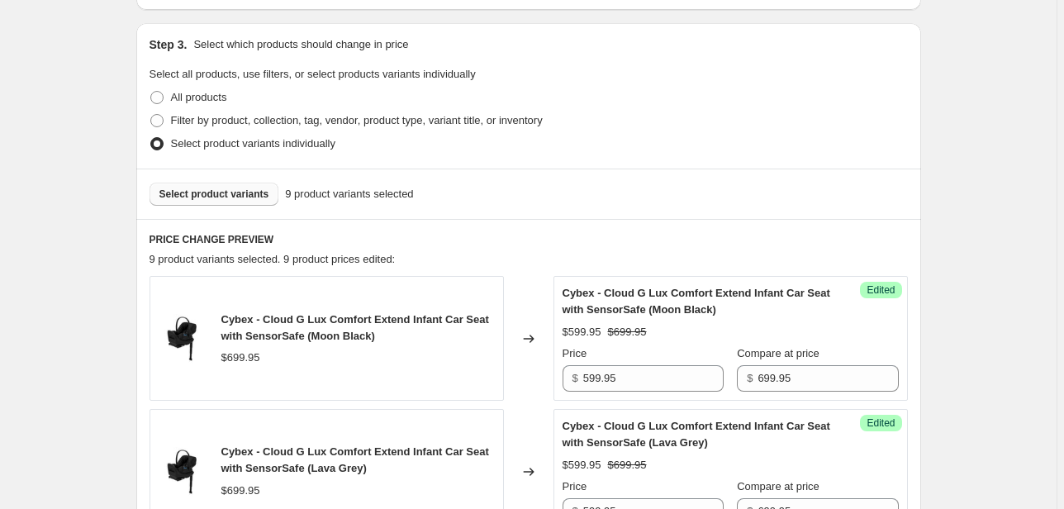
click at [223, 194] on span "Select product variants" at bounding box center [214, 193] width 110 height 13
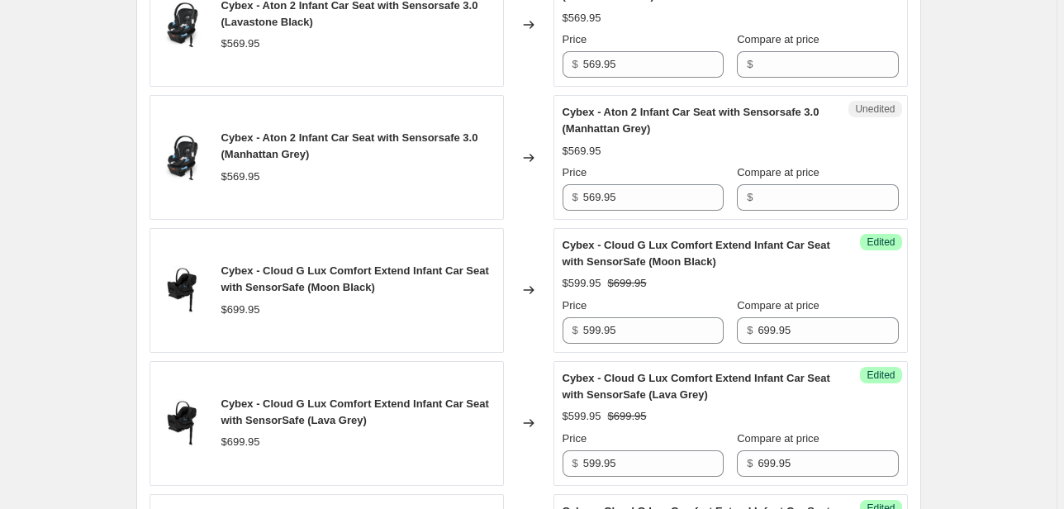
scroll to position [528, 0]
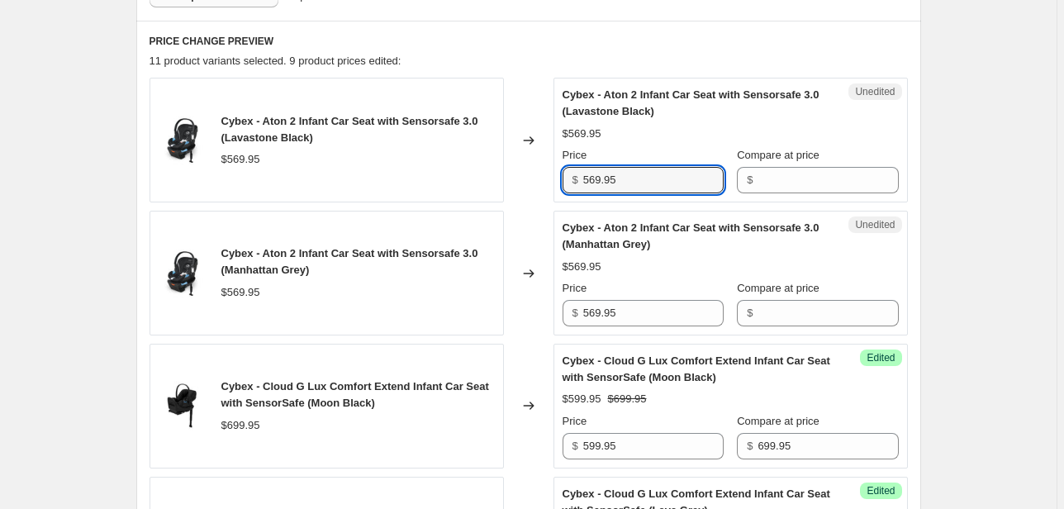
drag, startPoint x: 646, startPoint y: 175, endPoint x: 569, endPoint y: 169, distance: 77.0
click at [569, 169] on div "$ 569.95" at bounding box center [642, 180] width 161 height 26
click at [827, 177] on input "Compare at price" at bounding box center [827, 180] width 140 height 26
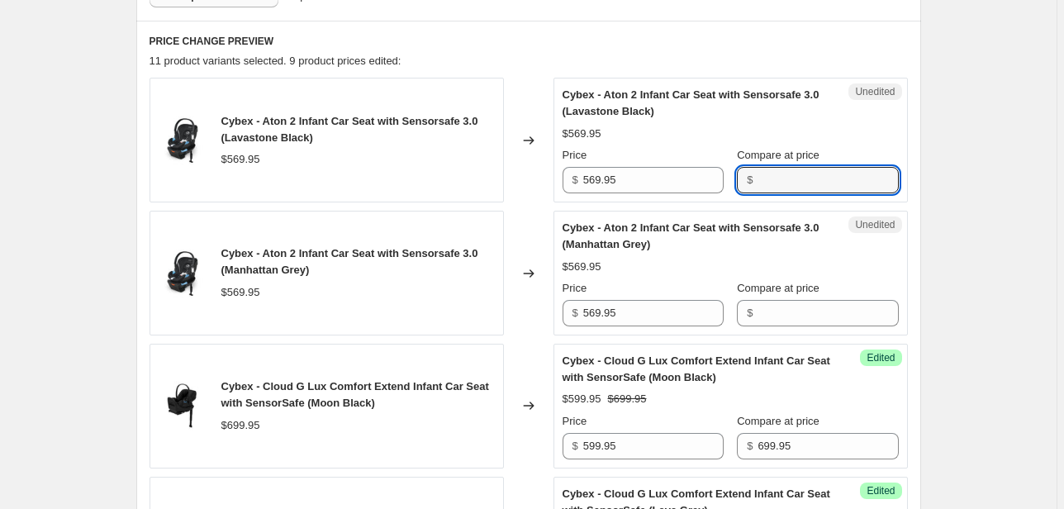
paste input "569.95"
type input "569.95"
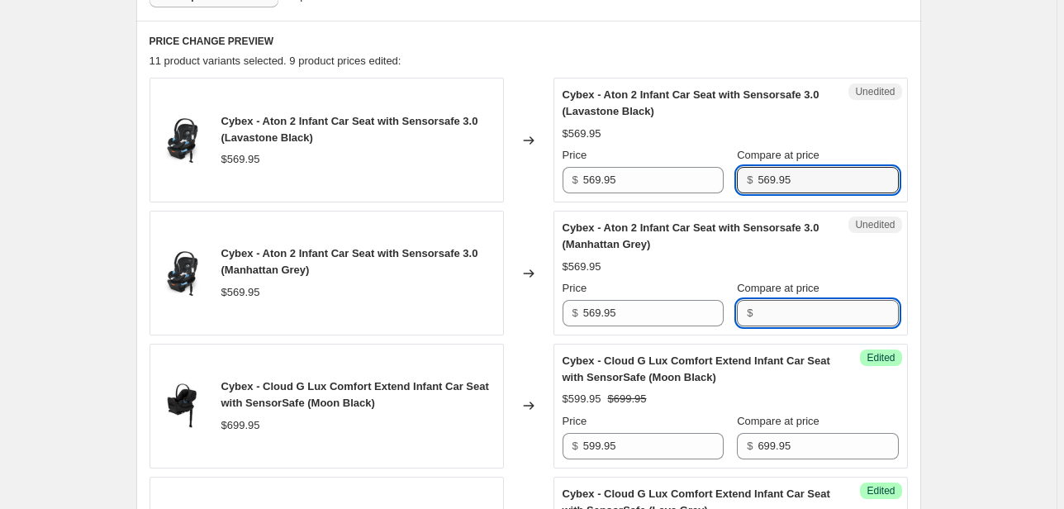
click at [800, 306] on input "Compare at price" at bounding box center [827, 313] width 140 height 26
paste input "569.95"
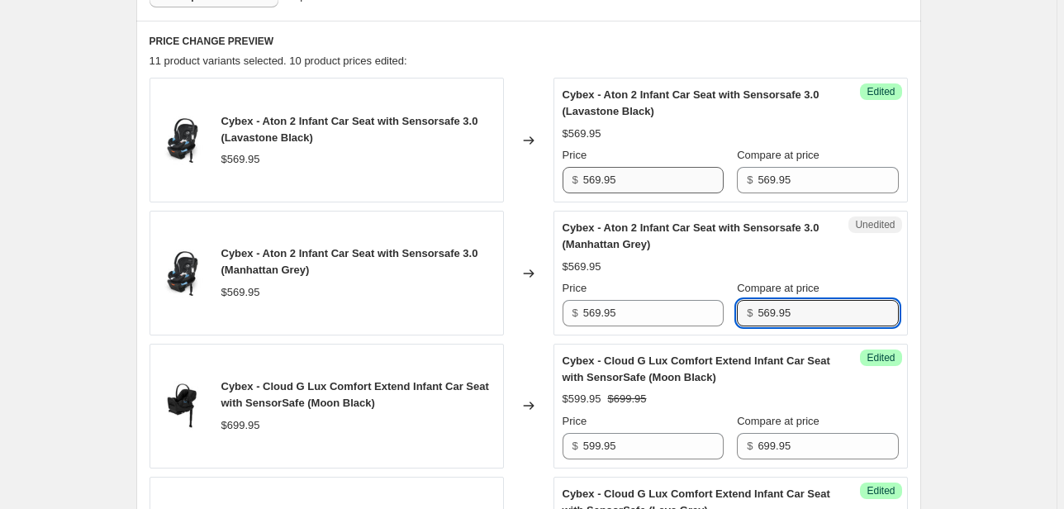
type input "569.95"
click at [638, 182] on input "569.95" at bounding box center [653, 180] width 140 height 26
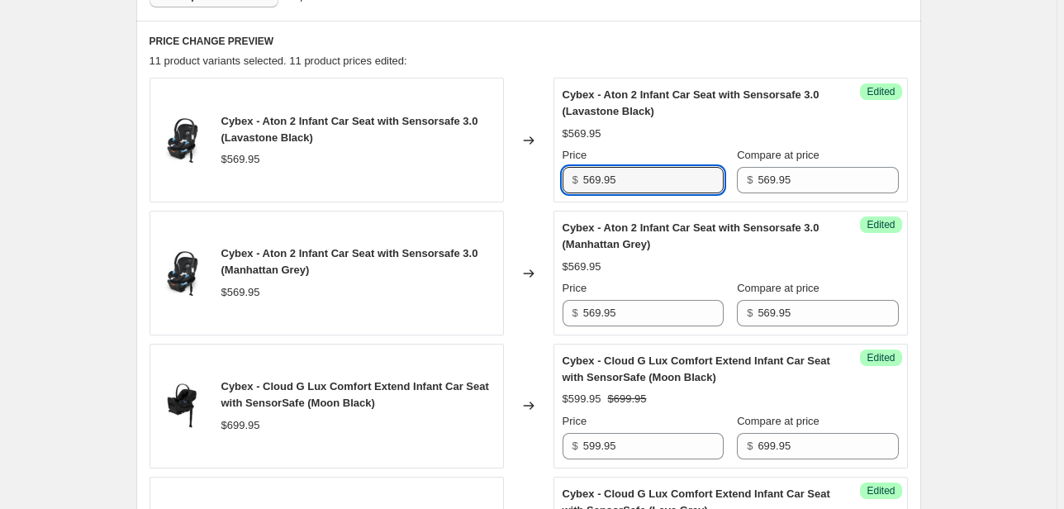
drag, startPoint x: 651, startPoint y: 181, endPoint x: 514, endPoint y: 179, distance: 137.1
click at [514, 179] on div "Cybex - Aton 2 Infant Car Seat with Sensorsafe 3.0 (Lavastone Black) $569.95 Ch…" at bounding box center [528, 140] width 758 height 125
drag, startPoint x: 657, startPoint y: 178, endPoint x: 562, endPoint y: 178, distance: 95.8
click at [562, 178] on div "Success Edited Cybex - Aton 2 Infant Car Seat with Sensorsafe 3.0 (Lavastone Bl…" at bounding box center [730, 140] width 354 height 125
type input "455.95"
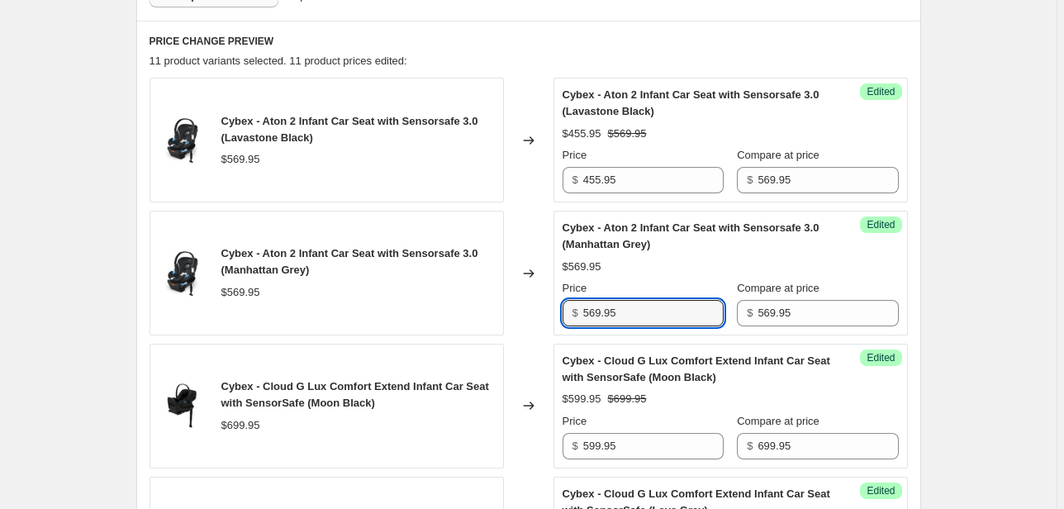
drag, startPoint x: 632, startPoint y: 313, endPoint x: 529, endPoint y: 309, distance: 102.5
click at [529, 309] on div "Cybex - Aton 2 Infant Car Seat with Sensorsafe 3.0 (Manhattan Grey) $569.95 Cha…" at bounding box center [528, 273] width 758 height 125
paste input "455"
type input "455.95"
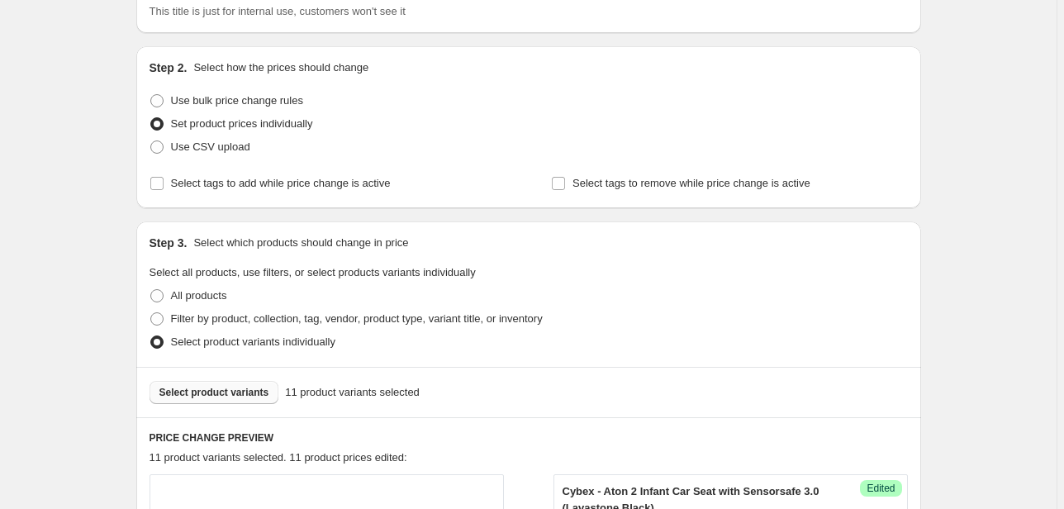
click at [196, 396] on span "Select product variants" at bounding box center [214, 392] width 110 height 13
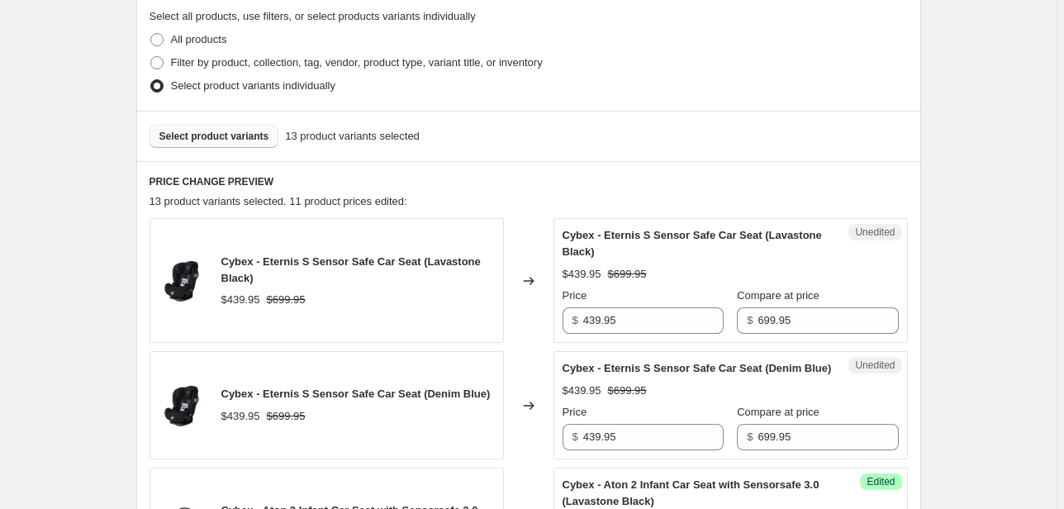
scroll to position [528, 0]
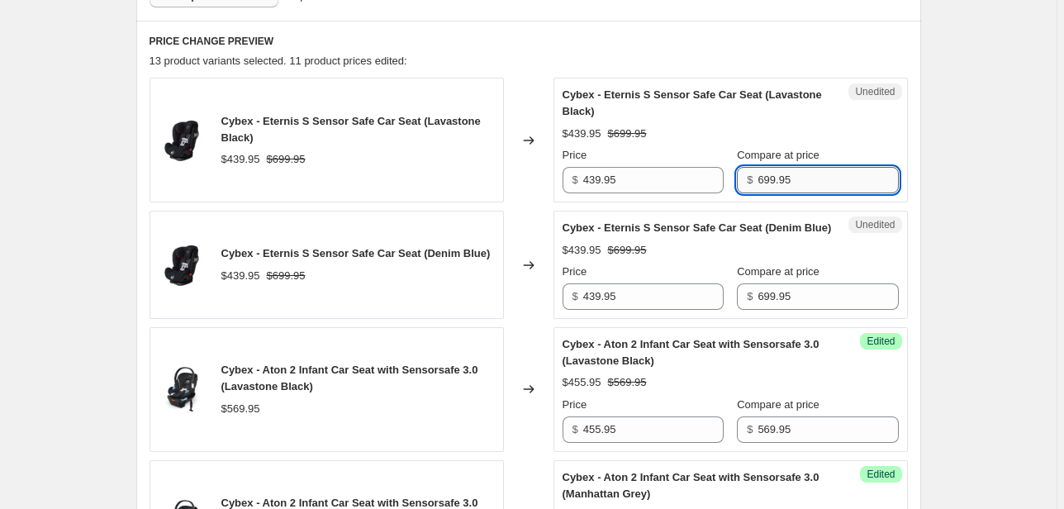
click at [794, 182] on input "699.95" at bounding box center [827, 180] width 140 height 26
drag, startPoint x: 794, startPoint y: 182, endPoint x: 733, endPoint y: 182, distance: 60.3
click at [737, 182] on div "$ 699.95" at bounding box center [817, 180] width 161 height 26
type input "599.95"
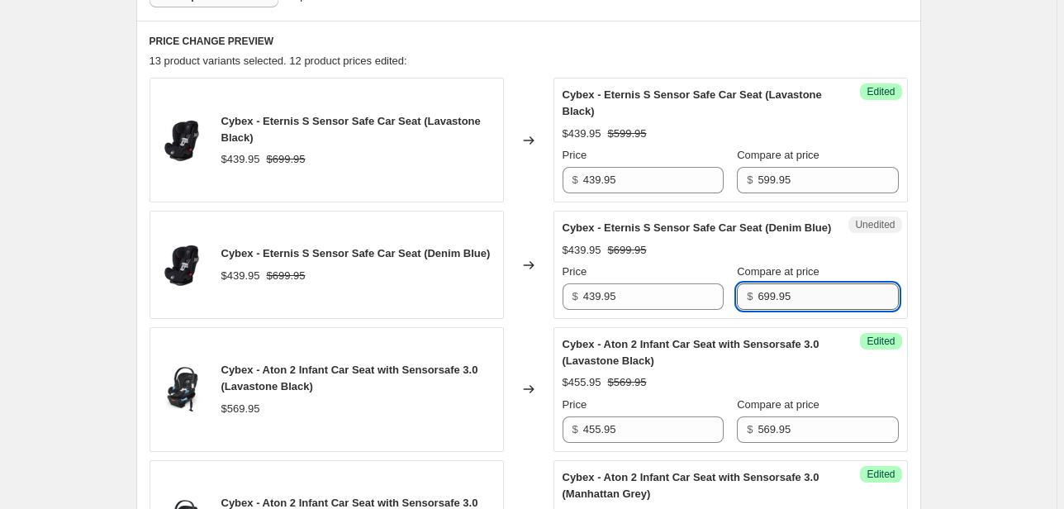
click at [791, 310] on input "699.95" at bounding box center [827, 296] width 140 height 26
drag, startPoint x: 794, startPoint y: 314, endPoint x: 713, endPoint y: 313, distance: 80.9
click at [713, 310] on div "Price $ 439.95 Compare at price $ 699.95" at bounding box center [730, 286] width 336 height 46
type input "599.95"
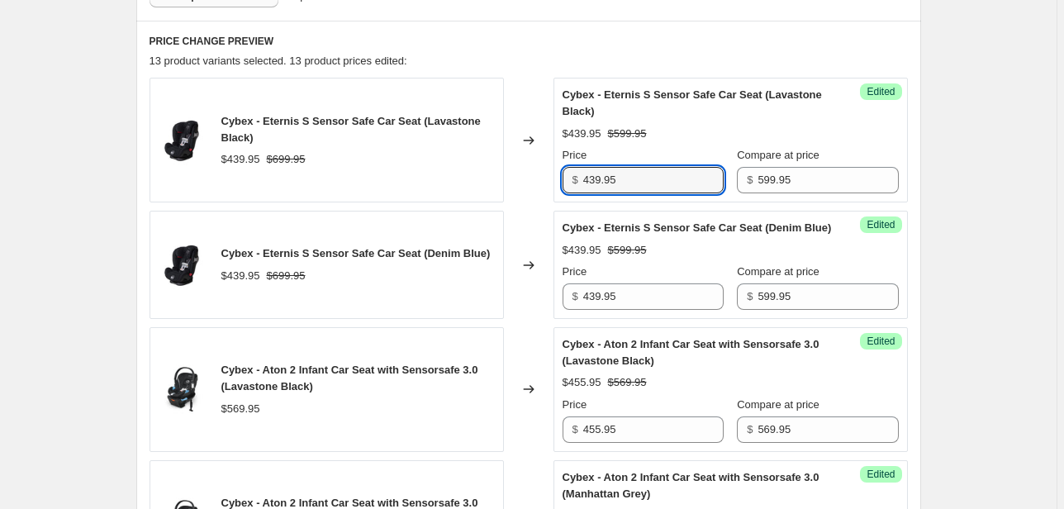
drag, startPoint x: 642, startPoint y: 182, endPoint x: 545, endPoint y: 182, distance: 97.4
click at [545, 182] on div "Cybex - Eternis S Sensor Safe Car Seat (Lavastone Black) $439.95 $699.95 Change…" at bounding box center [528, 140] width 758 height 125
drag, startPoint x: 657, startPoint y: 177, endPoint x: 550, endPoint y: 172, distance: 107.5
click at [553, 175] on div "Cybex - Eternis S Sensor Safe Car Seat (Lavastone Black) $439.95 $699.95 Change…" at bounding box center [528, 140] width 758 height 125
type input "479.95"
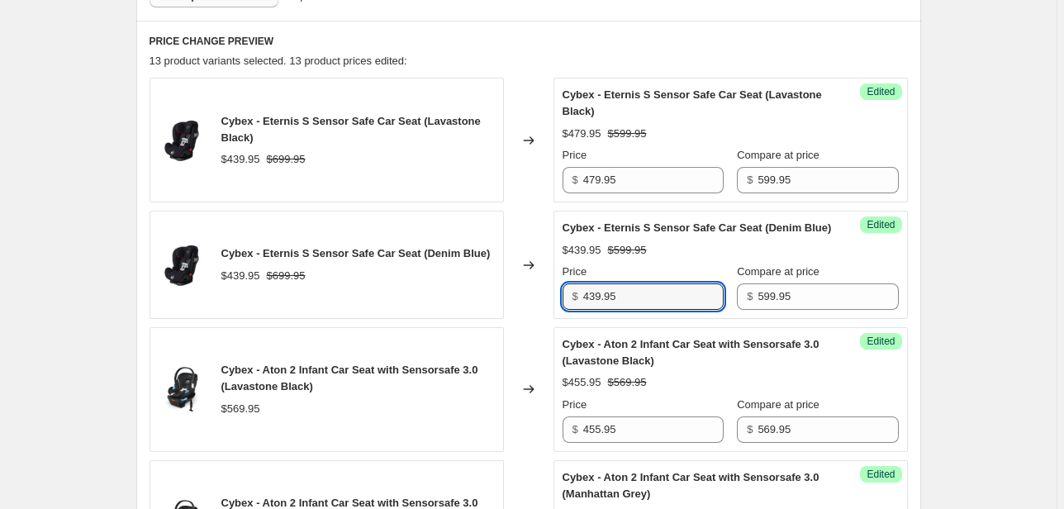
drag, startPoint x: 634, startPoint y: 315, endPoint x: 500, endPoint y: 296, distance: 135.2
click at [500, 296] on div "Cybex - Eternis S Sensor Safe Car Seat (Denim Blue) $439.95 $699.95 Changed to …" at bounding box center [528, 265] width 758 height 108
paste input "7"
type input "479.95"
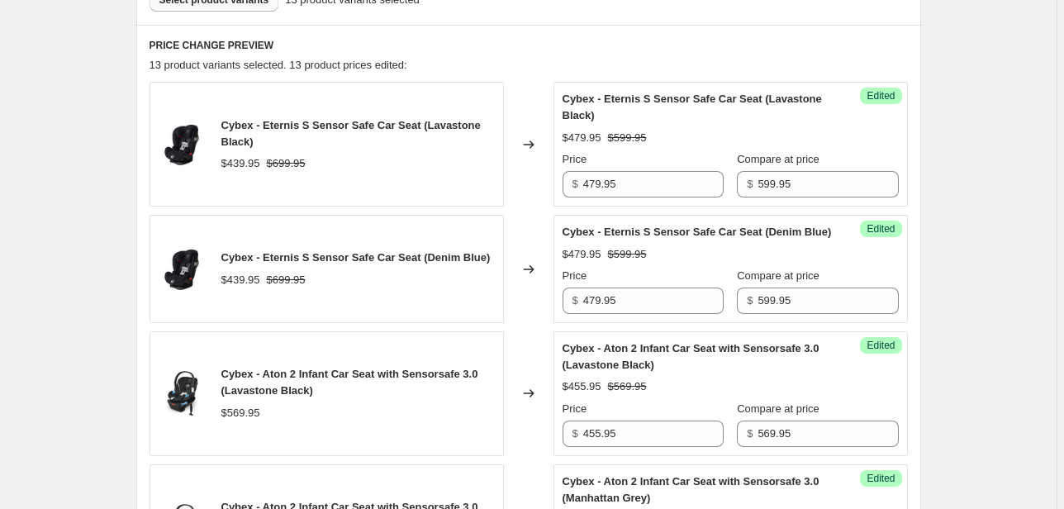
scroll to position [198, 0]
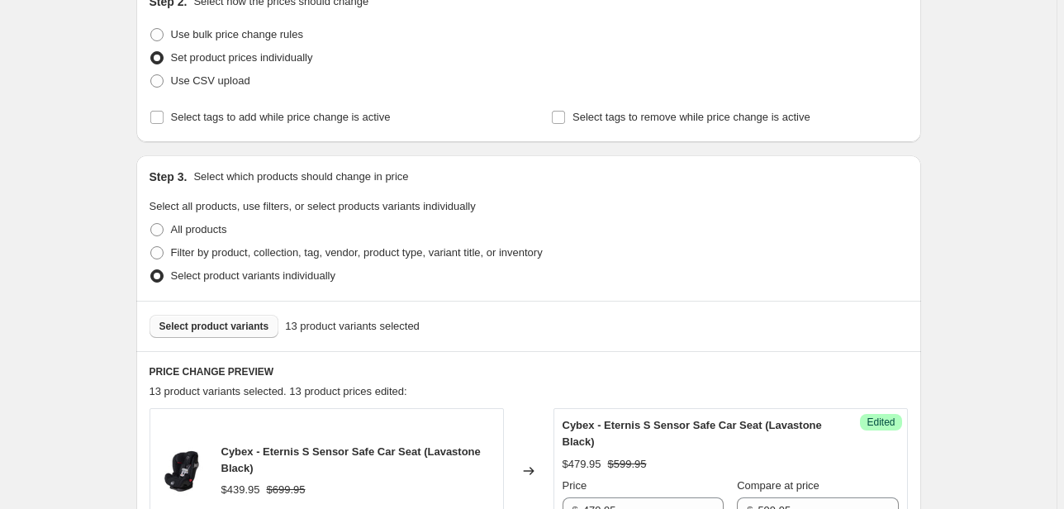
click at [225, 324] on span "Select product variants" at bounding box center [214, 326] width 110 height 13
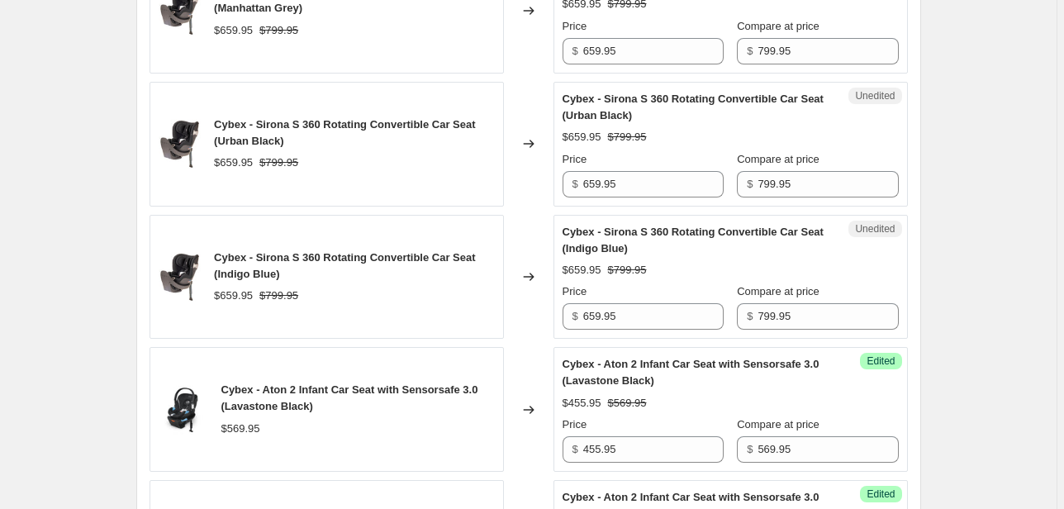
scroll to position [859, 0]
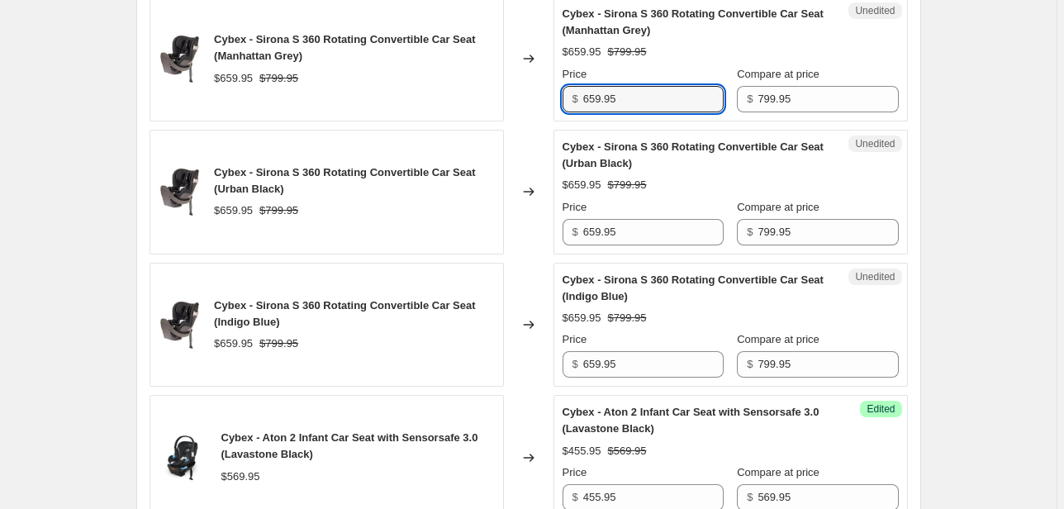
drag, startPoint x: 650, startPoint y: 110, endPoint x: 542, endPoint y: 100, distance: 108.6
click at [542, 100] on div "Cybex - Sirona S 360 Rotating Convertible Car Seat (Manhattan Grey) $659.95 $79…" at bounding box center [528, 59] width 758 height 125
paste input "559.96"
type input "559.95"
drag, startPoint x: 617, startPoint y: 249, endPoint x: 508, endPoint y: 241, distance: 109.3
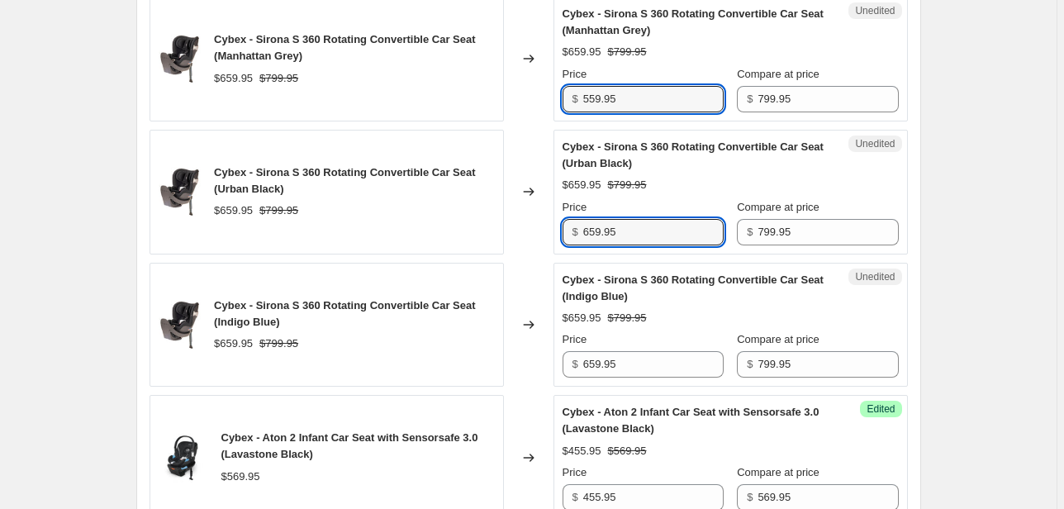
click at [508, 241] on div "Cybex - Sirona S 360 Rotating Convertible Car Seat (Urban Black) $659.95 $799.9…" at bounding box center [528, 192] width 758 height 125
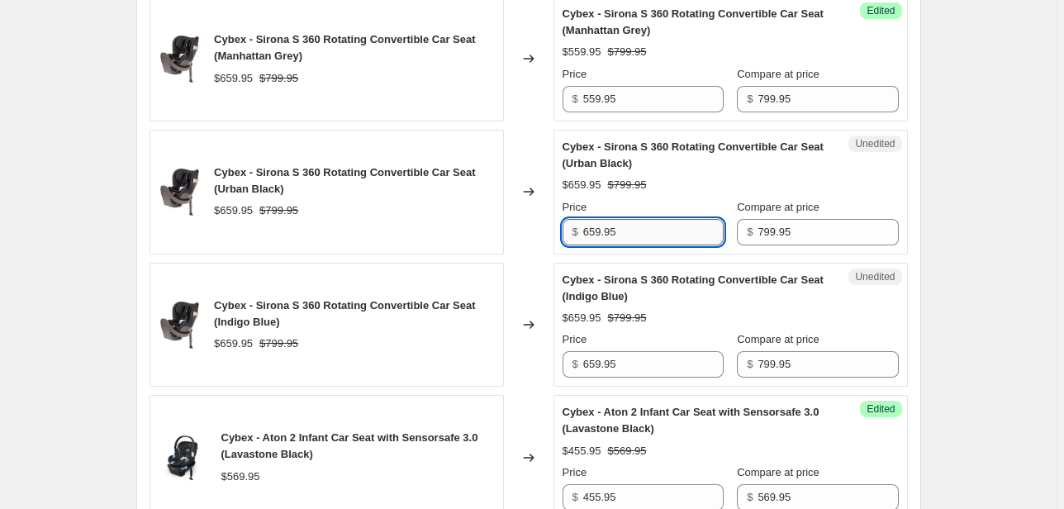
paste input "559.96"
type input "559.95"
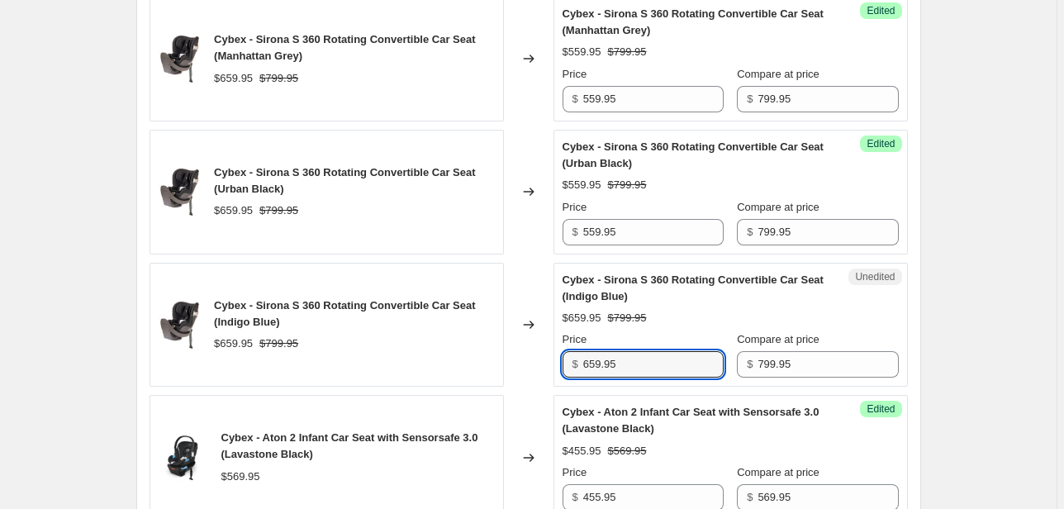
drag, startPoint x: 604, startPoint y: 373, endPoint x: 472, endPoint y: 364, distance: 132.4
click at [473, 364] on div "Cybex - Sirona S 360 Rotating Convertible Car Seat (Indigo Blue) $659.95 $799.9…" at bounding box center [528, 325] width 758 height 125
click at [636, 387] on div "Unedited Cybex - Sirona S 360 Rotating Convertible Car Seat (Indigo Blue) $659.…" at bounding box center [730, 325] width 354 height 125
drag, startPoint x: 637, startPoint y: 381, endPoint x: 543, endPoint y: 374, distance: 93.5
click at [543, 374] on div "Cybex - Sirona S 360 Rotating Convertible Car Seat (Indigo Blue) $659.95 $799.9…" at bounding box center [528, 325] width 758 height 125
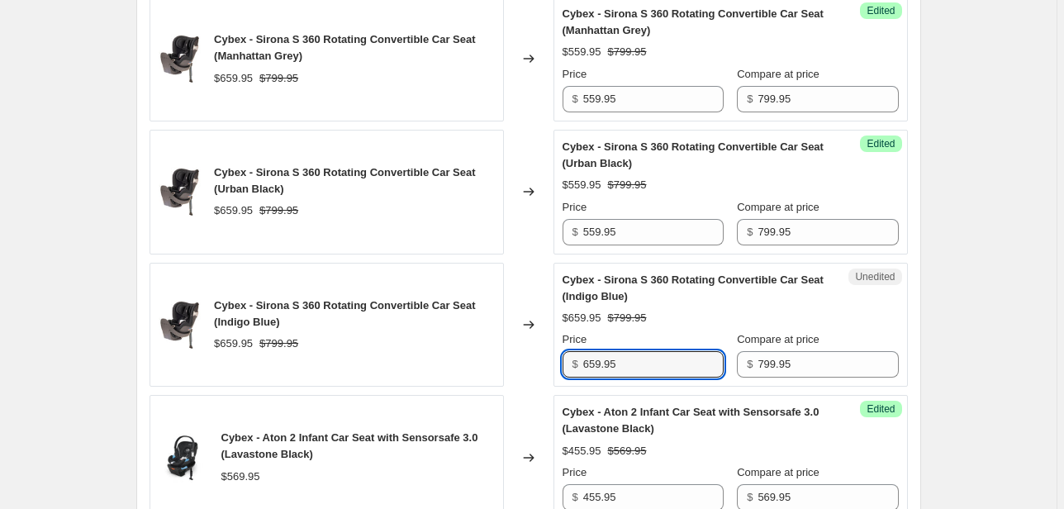
paste input "559.96"
type input "559.95"
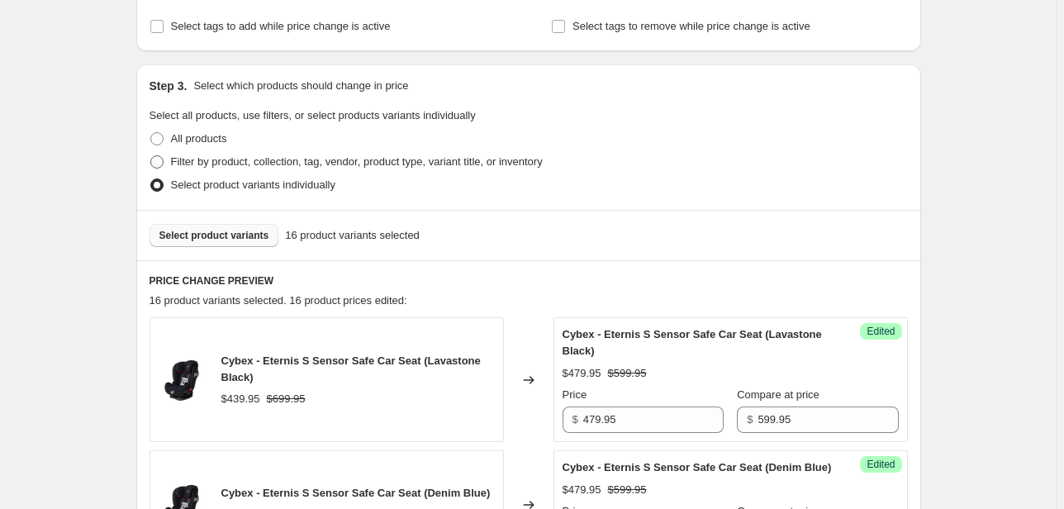
scroll to position [198, 0]
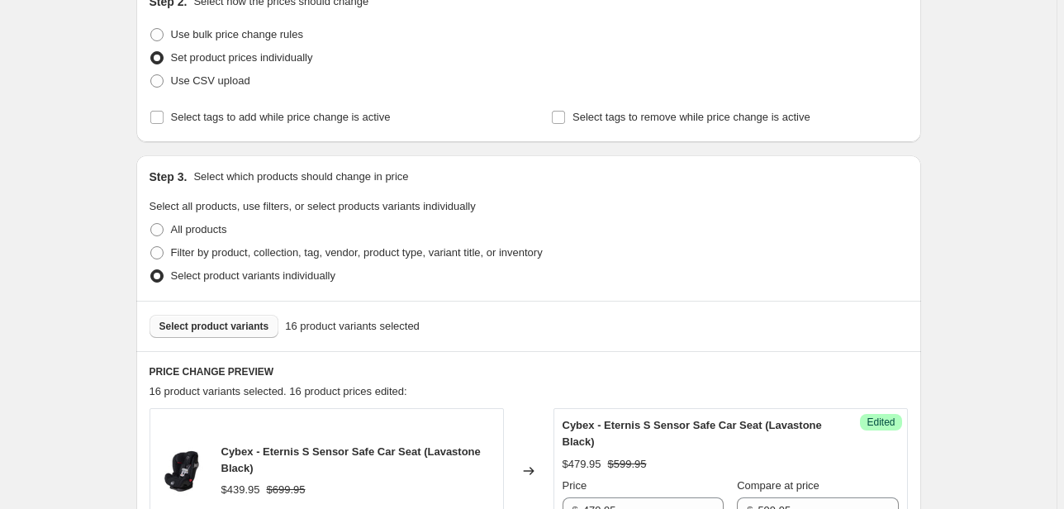
click at [206, 328] on span "Select product variants" at bounding box center [214, 326] width 110 height 13
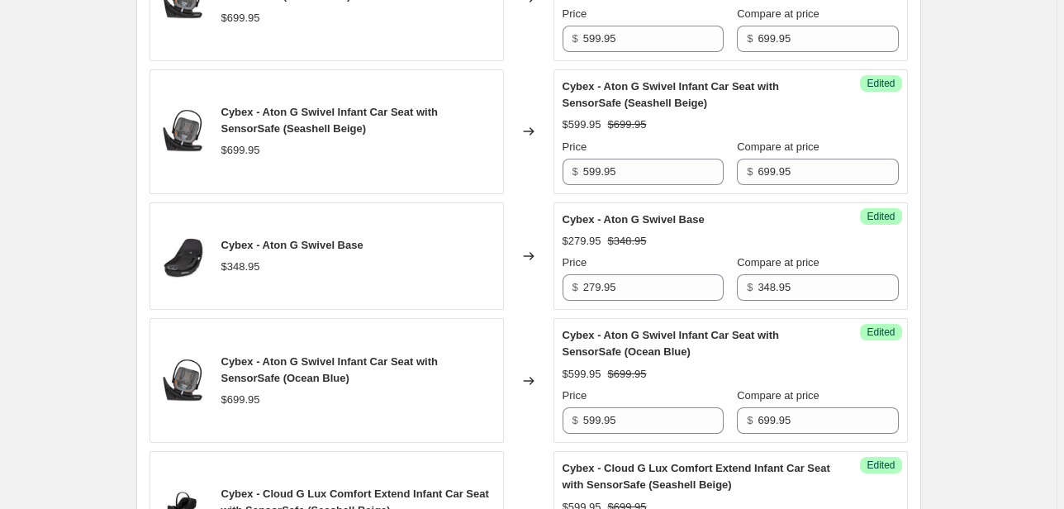
scroll to position [2497, 0]
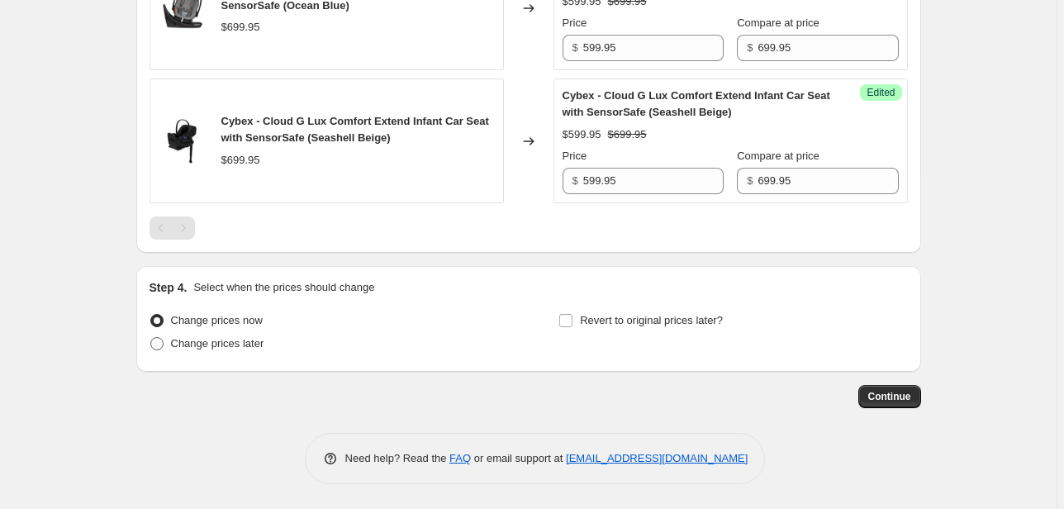
click at [208, 349] on span "Change prices later" at bounding box center [217, 343] width 93 height 12
click at [151, 338] on input "Change prices later" at bounding box center [150, 337] width 1 height 1
radio input "true"
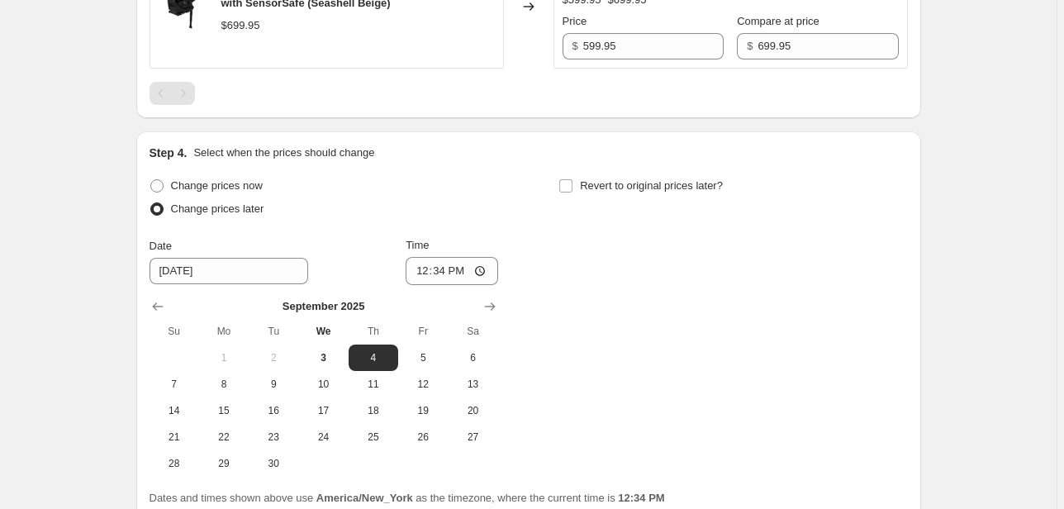
scroll to position [2761, 0]
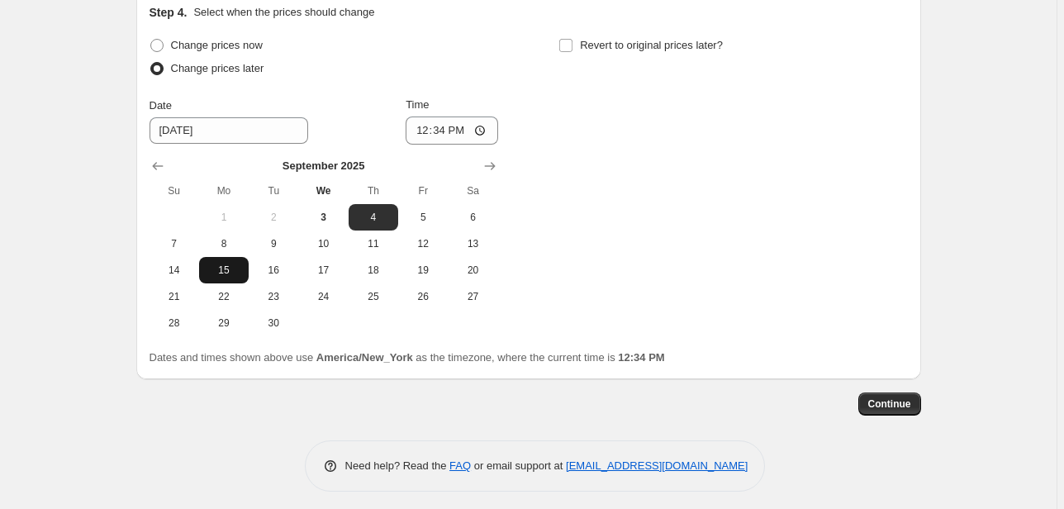
click at [221, 277] on span "15" at bounding box center [224, 269] width 36 height 13
type input "[DATE]"
click at [426, 145] on input "12:34" at bounding box center [451, 130] width 92 height 28
type input "00:00"
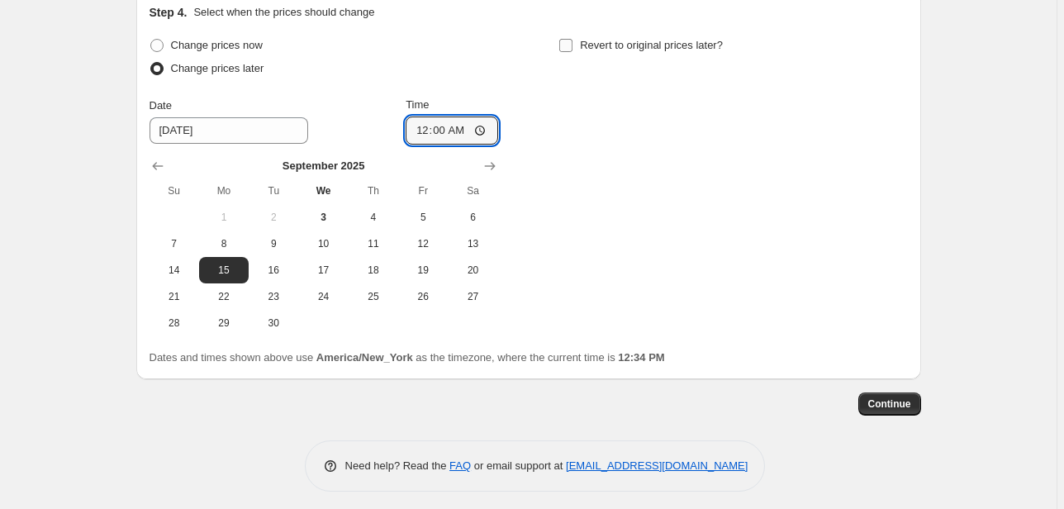
click at [571, 49] on span at bounding box center [565, 45] width 15 height 15
click at [571, 49] on input "Revert to original prices later?" at bounding box center [565, 45] width 13 height 13
checkbox input "true"
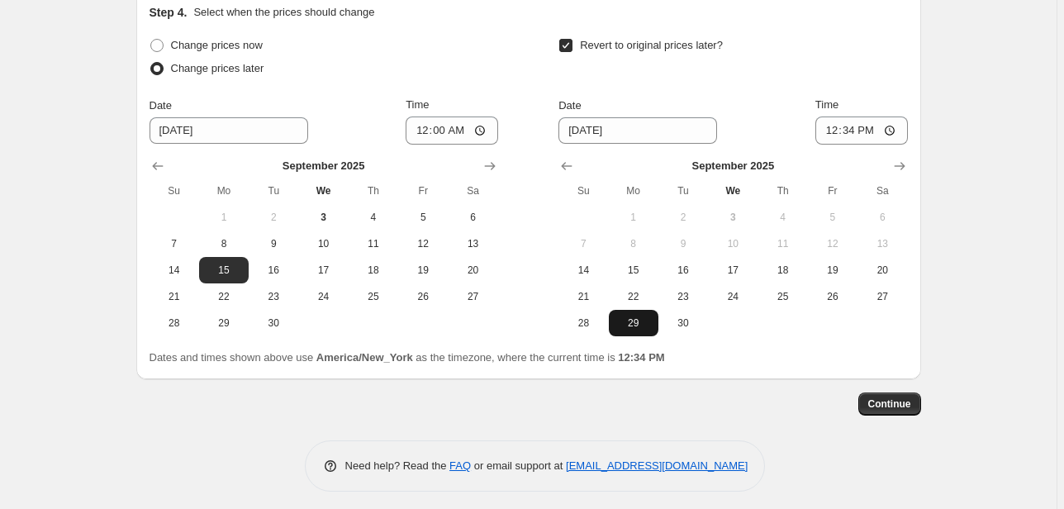
click at [634, 329] on span "29" at bounding box center [633, 322] width 36 height 13
type input "[DATE]"
click at [841, 141] on input "12:34" at bounding box center [861, 130] width 92 height 28
type input "23:59"
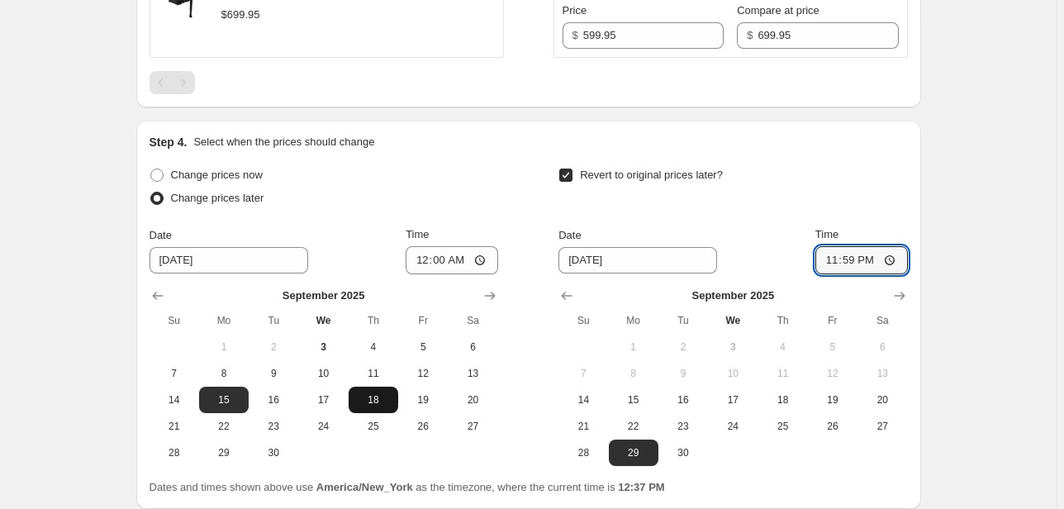
scroll to position [2713, 0]
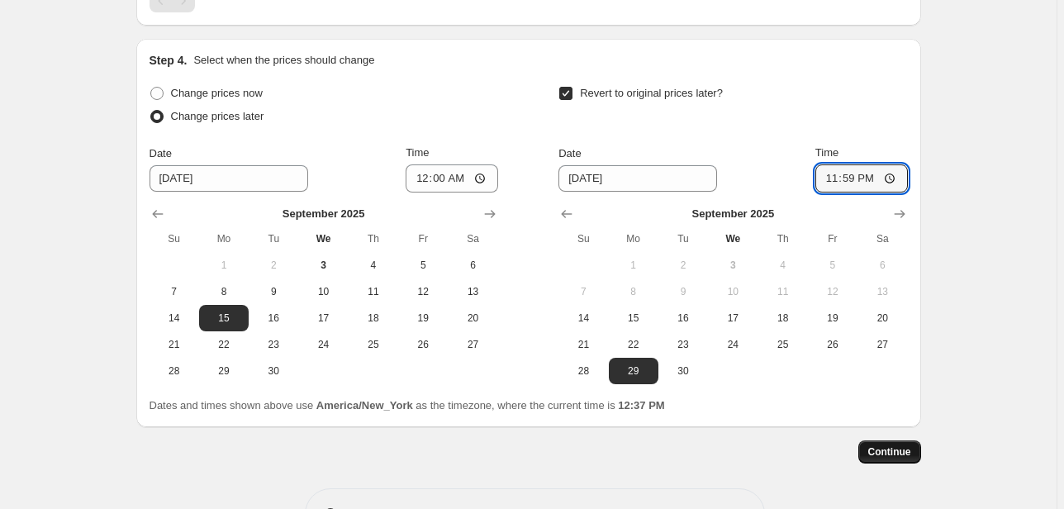
click at [905, 458] on span "Continue" at bounding box center [889, 451] width 43 height 13
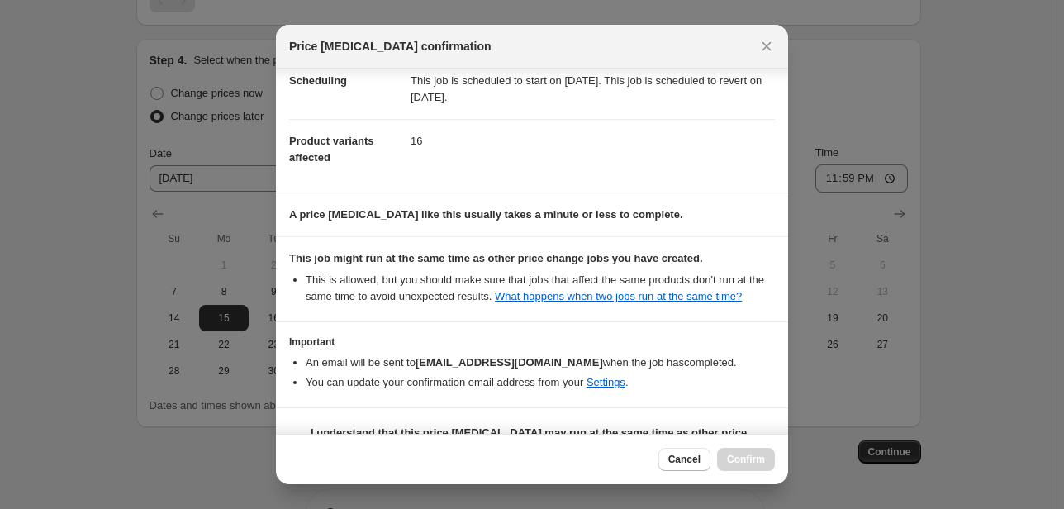
scroll to position [78, 0]
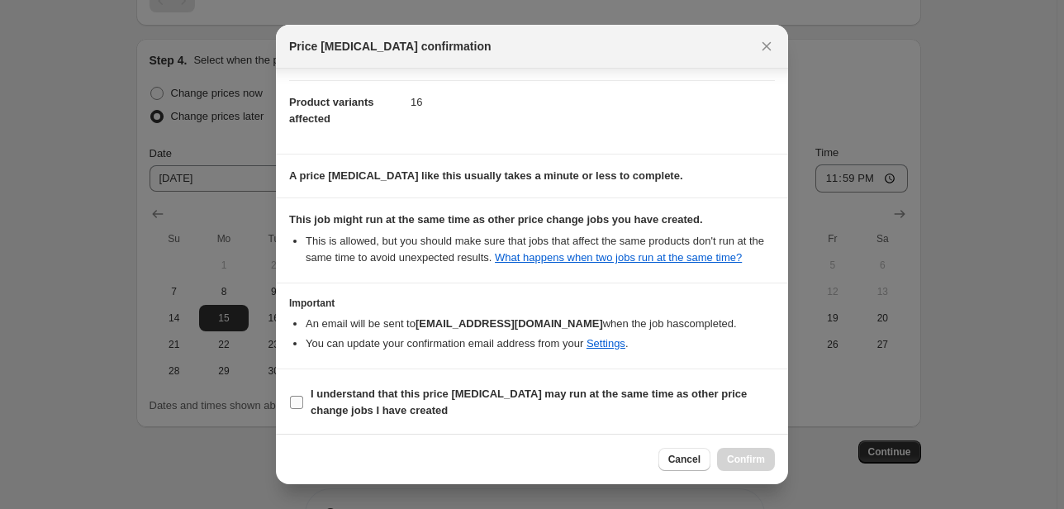
click at [321, 387] on b "I understand that this price [MEDICAL_DATA] may run at the same time as other p…" at bounding box center [528, 401] width 436 height 29
click at [303, 396] on input "I understand that this price [MEDICAL_DATA] may run at the same time as other p…" at bounding box center [296, 402] width 13 height 13
checkbox input "true"
click at [784, 460] on div "Cancel Confirm" at bounding box center [532, 459] width 512 height 50
click at [749, 457] on span "Confirm" at bounding box center [746, 459] width 38 height 13
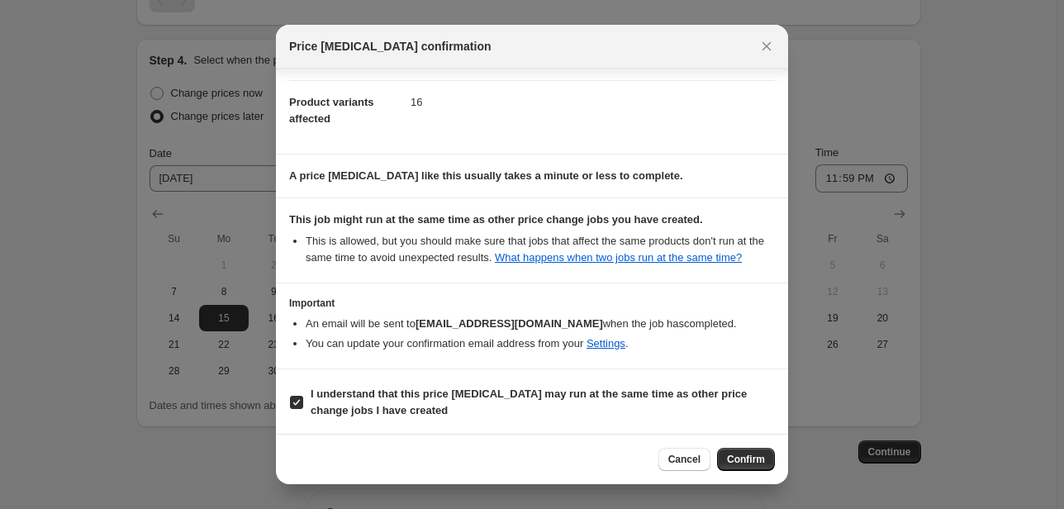
type input "Cybex Sale Carseats"
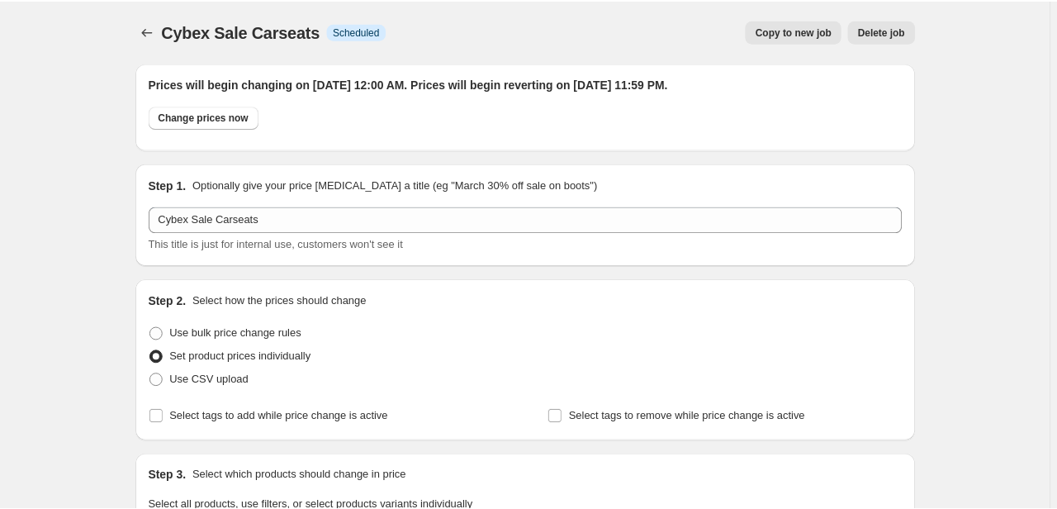
scroll to position [2713, 0]
